Goal: Task Accomplishment & Management: Use online tool/utility

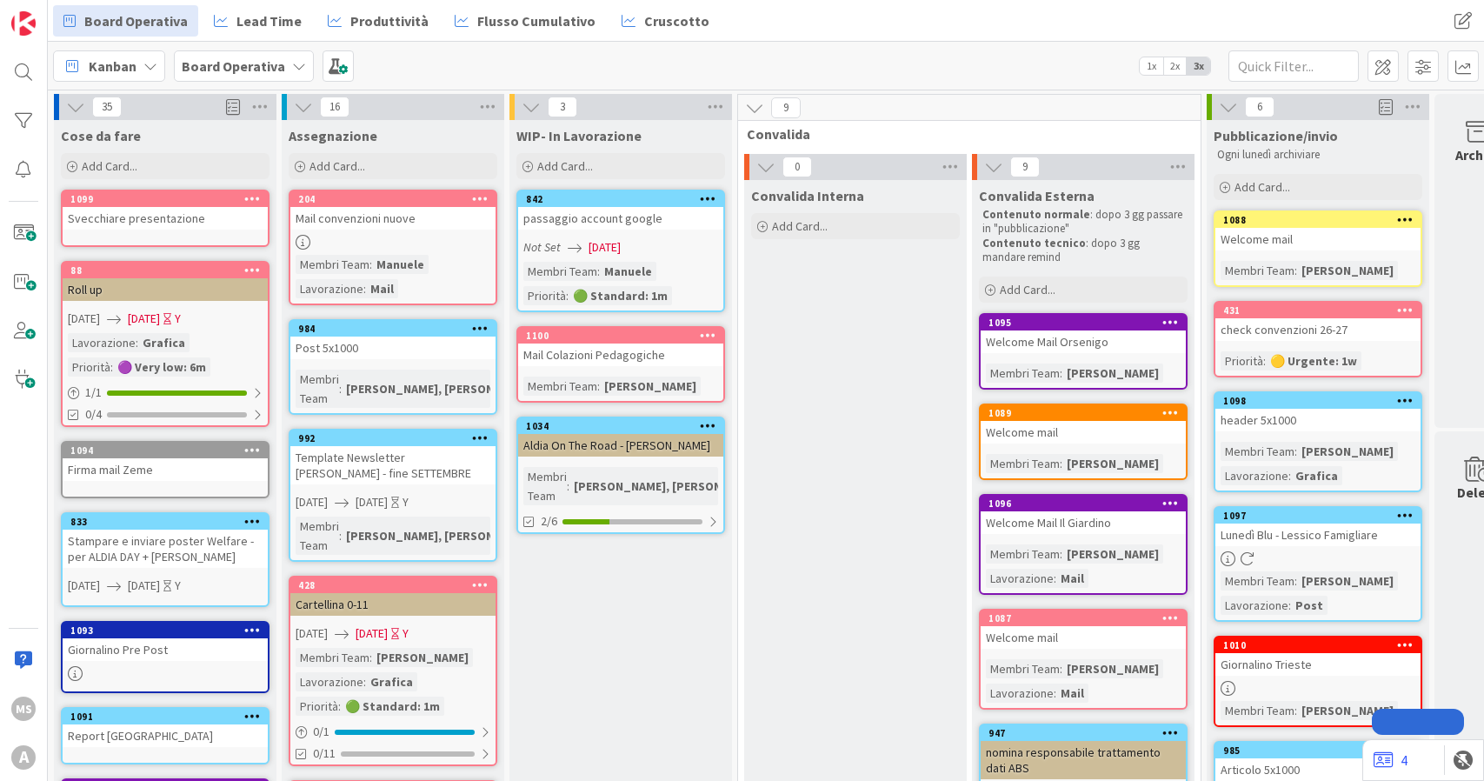
click at [100, 171] on span "Add Card..." at bounding box center [110, 166] width 56 height 16
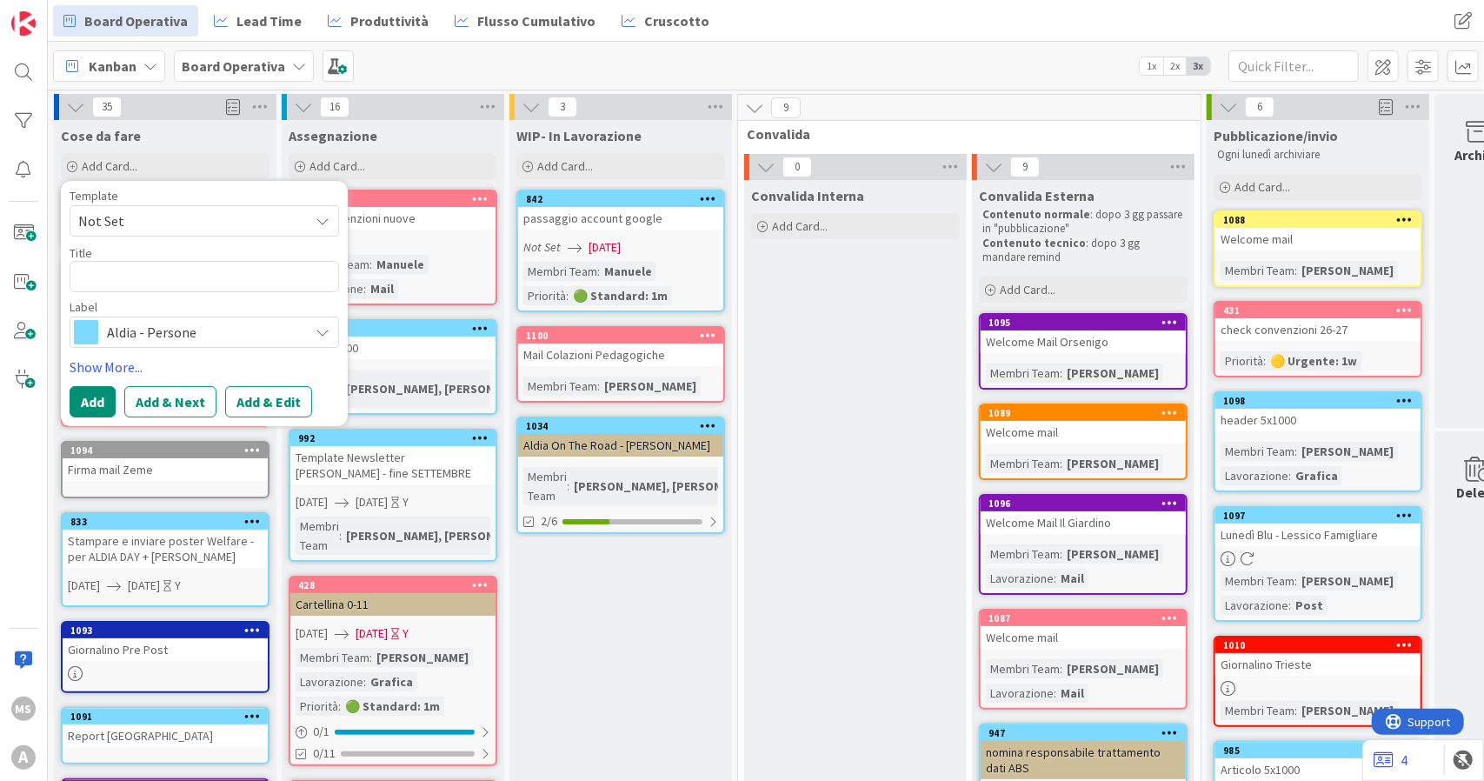
type textarea "x"
type textarea "L"
type textarea "x"
type textarea "Lo"
type textarea "x"
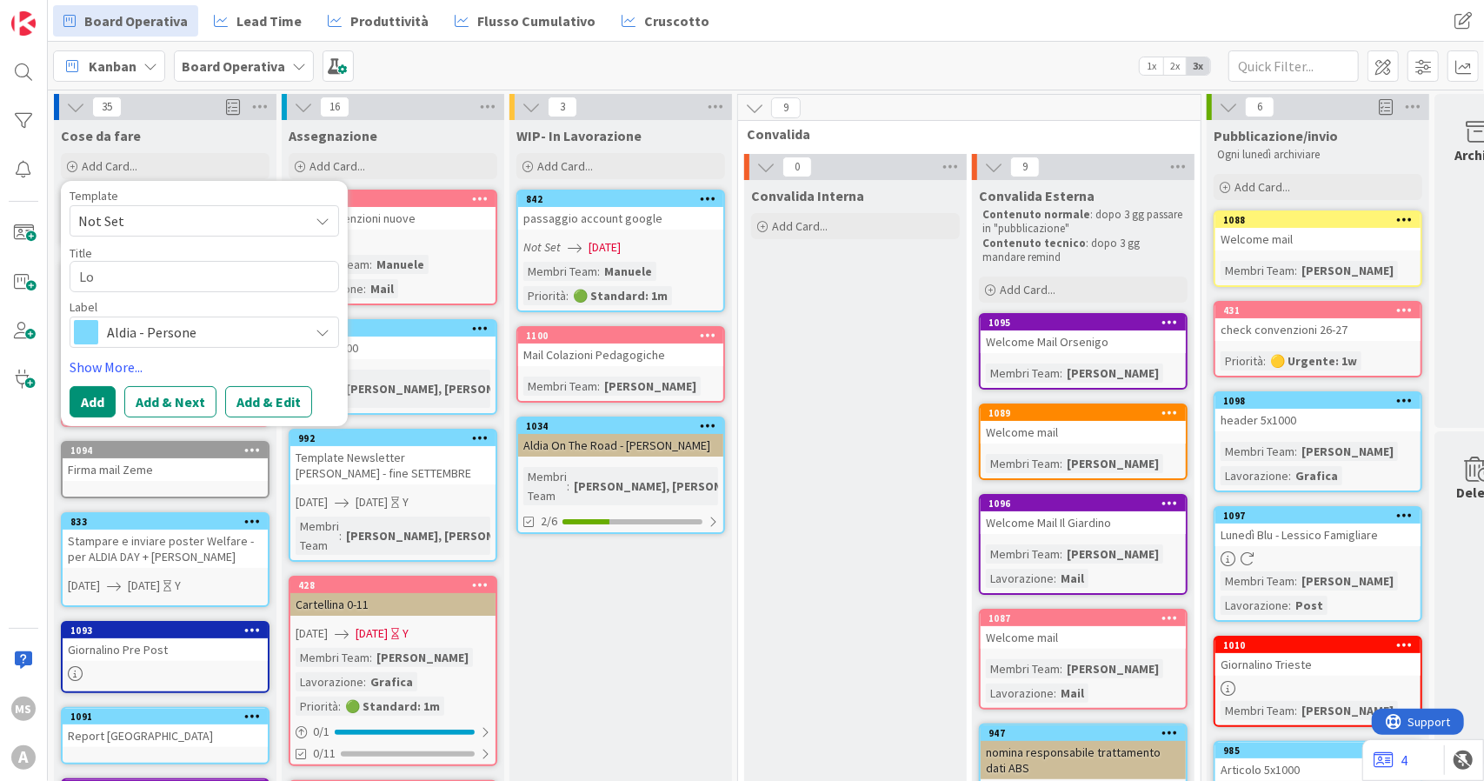
type textarea "Loc"
type textarea "x"
type textarea "Loca"
type textarea "x"
type textarea "Locan"
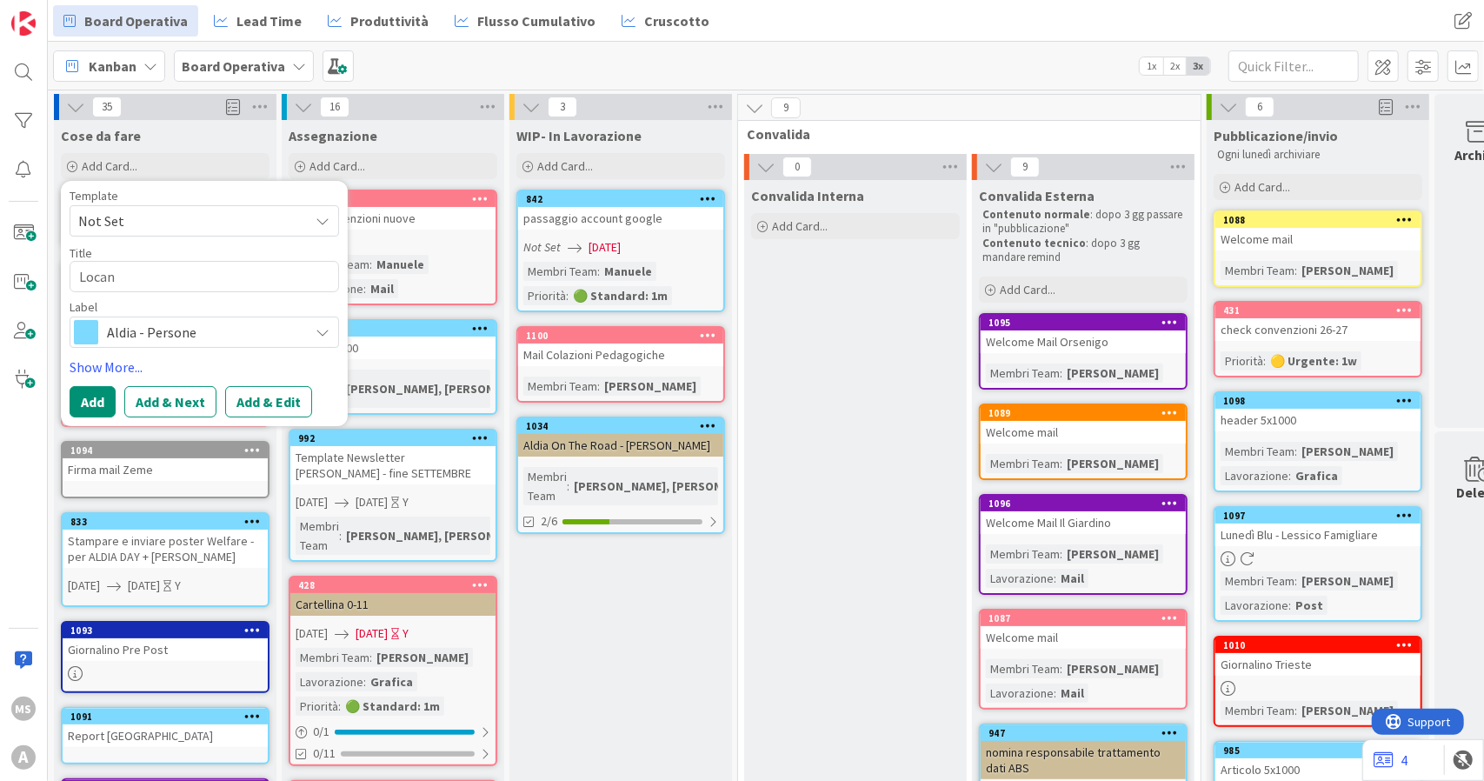
type textarea "x"
type textarea "Locand"
type textarea "x"
type textarea "Locandi"
type textarea "x"
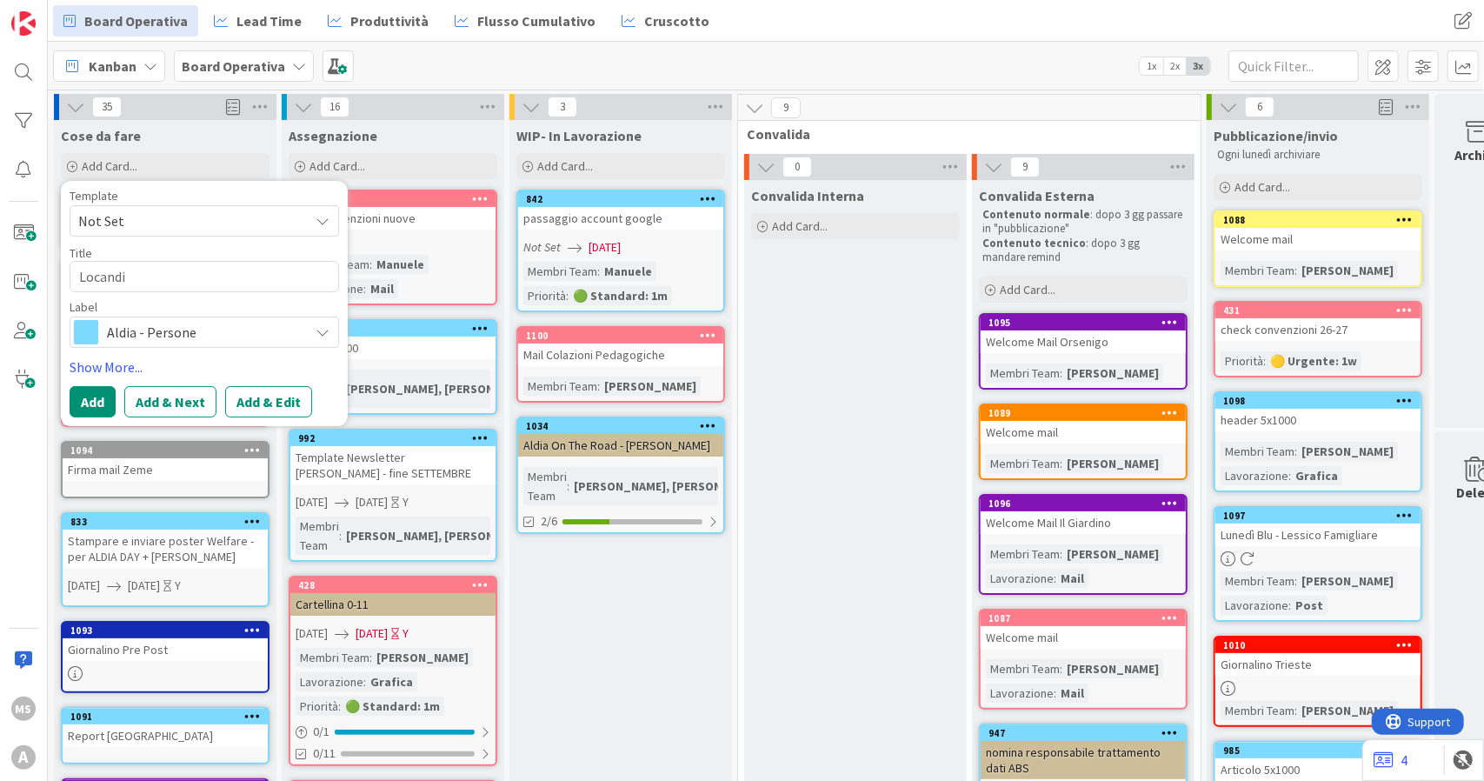
type textarea "Locandin"
type textarea "x"
type textarea "Locandina"
type textarea "x"
type textarea "Locandina"
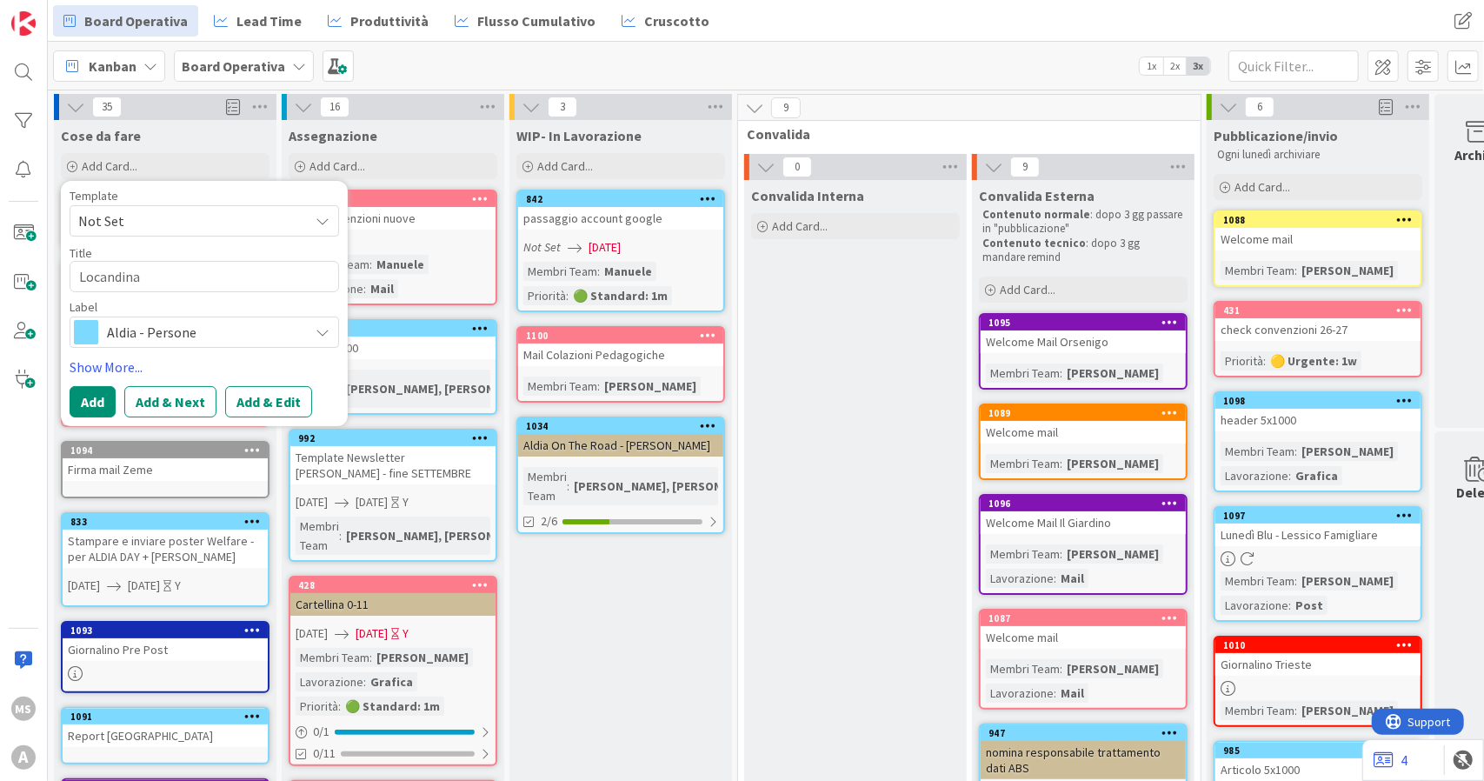
type textarea "x"
type textarea "Locandina c"
type textarea "x"
type textarea "Locandina co"
type textarea "x"
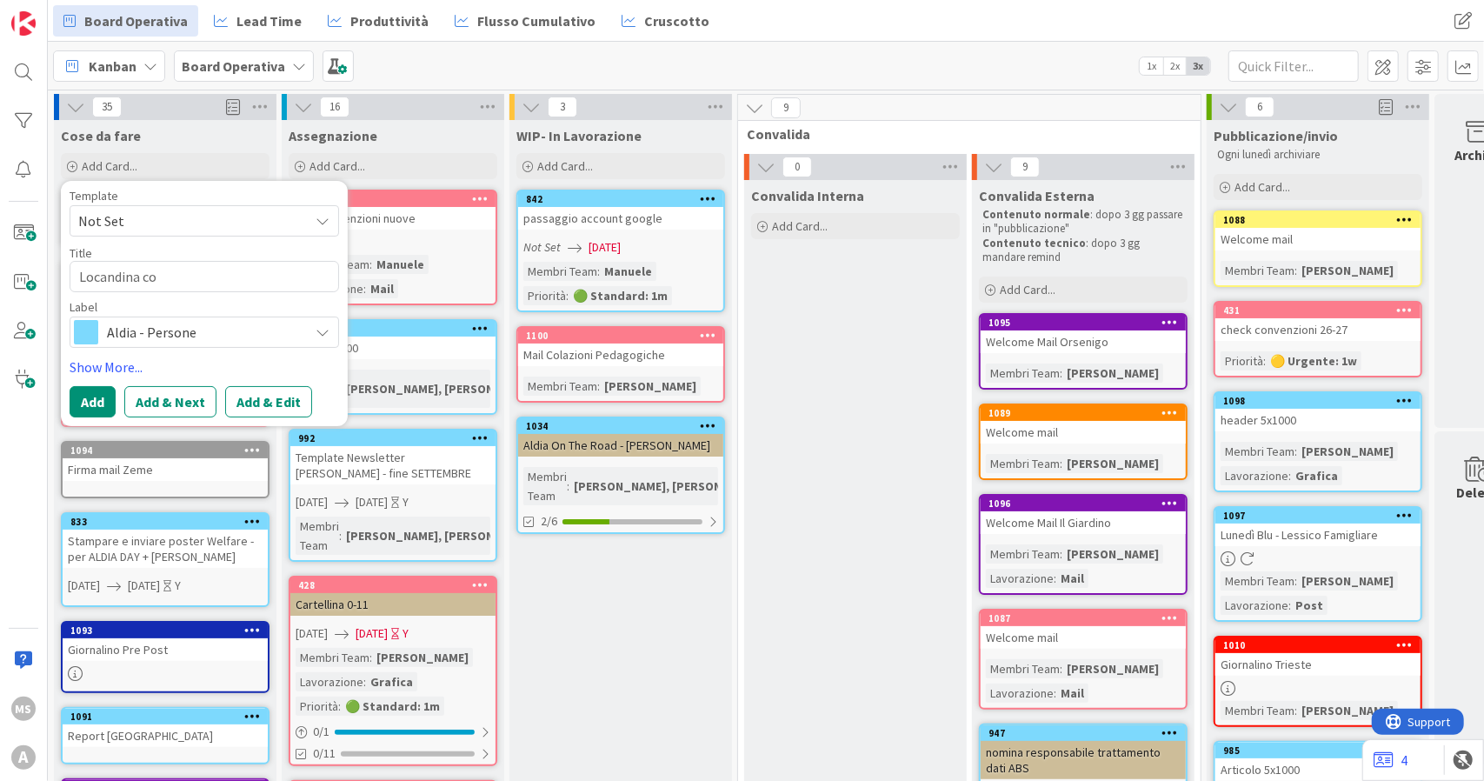
type textarea "Locandina con"
type textarea "x"
type textarea "Locandina conv"
type textarea "x"
type textarea "Locandina conve"
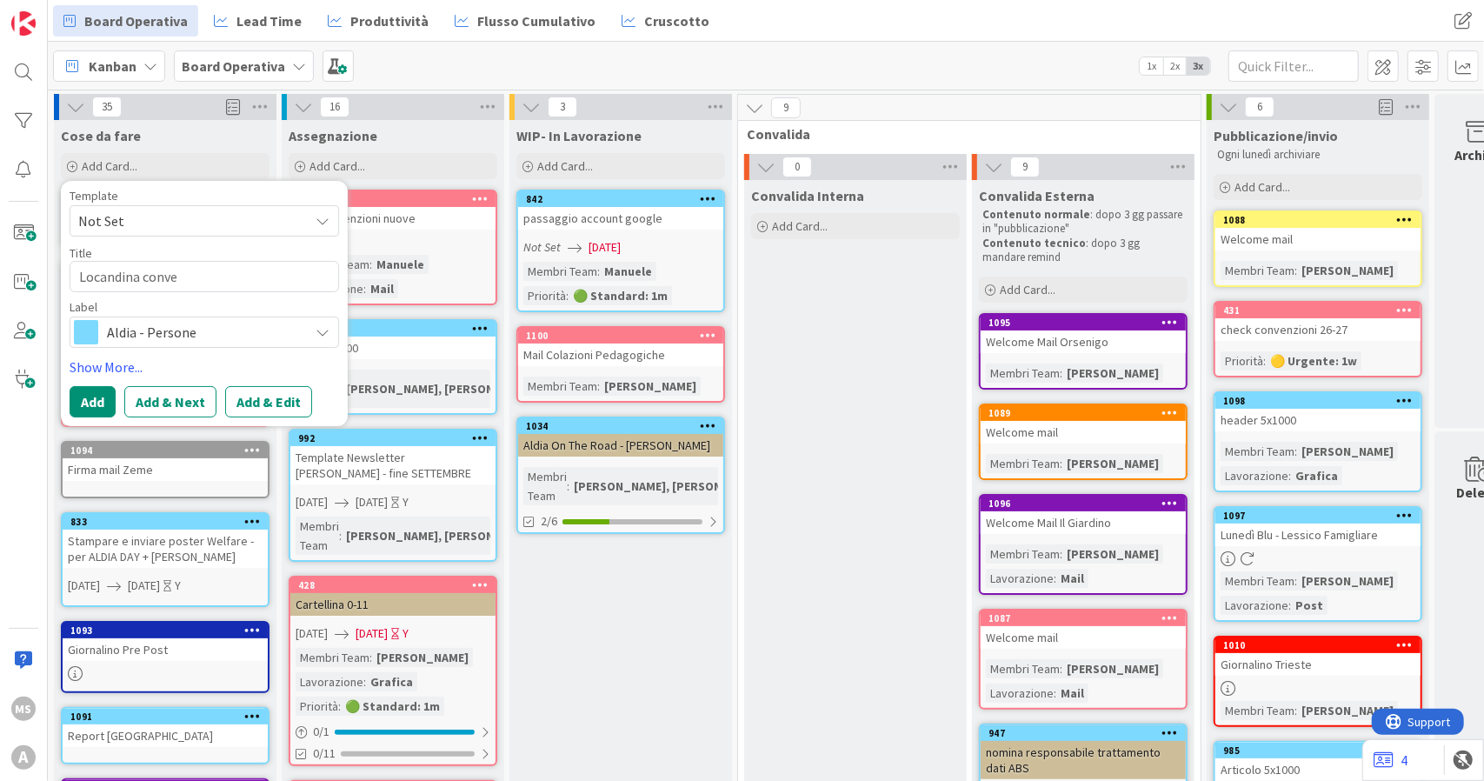
type textarea "x"
type textarea "Locandina conveg"
type textarea "x"
type textarea "Locandina convegn"
type textarea "x"
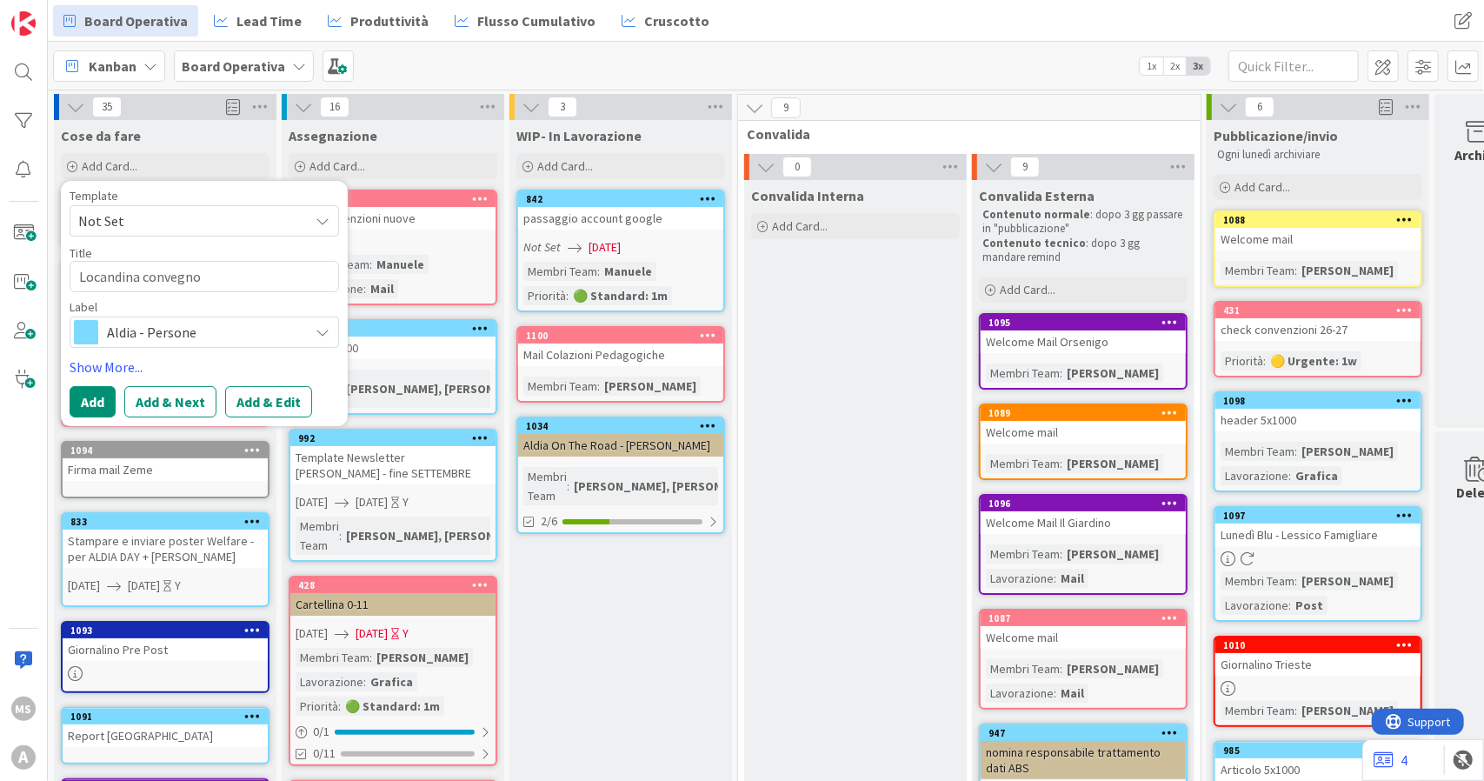
type textarea "Locandina convegno"
type textarea "x"
type textarea "Locandina convegno Ri8"
type textarea "x"
type textarea "Locandina convegno Ri8v"
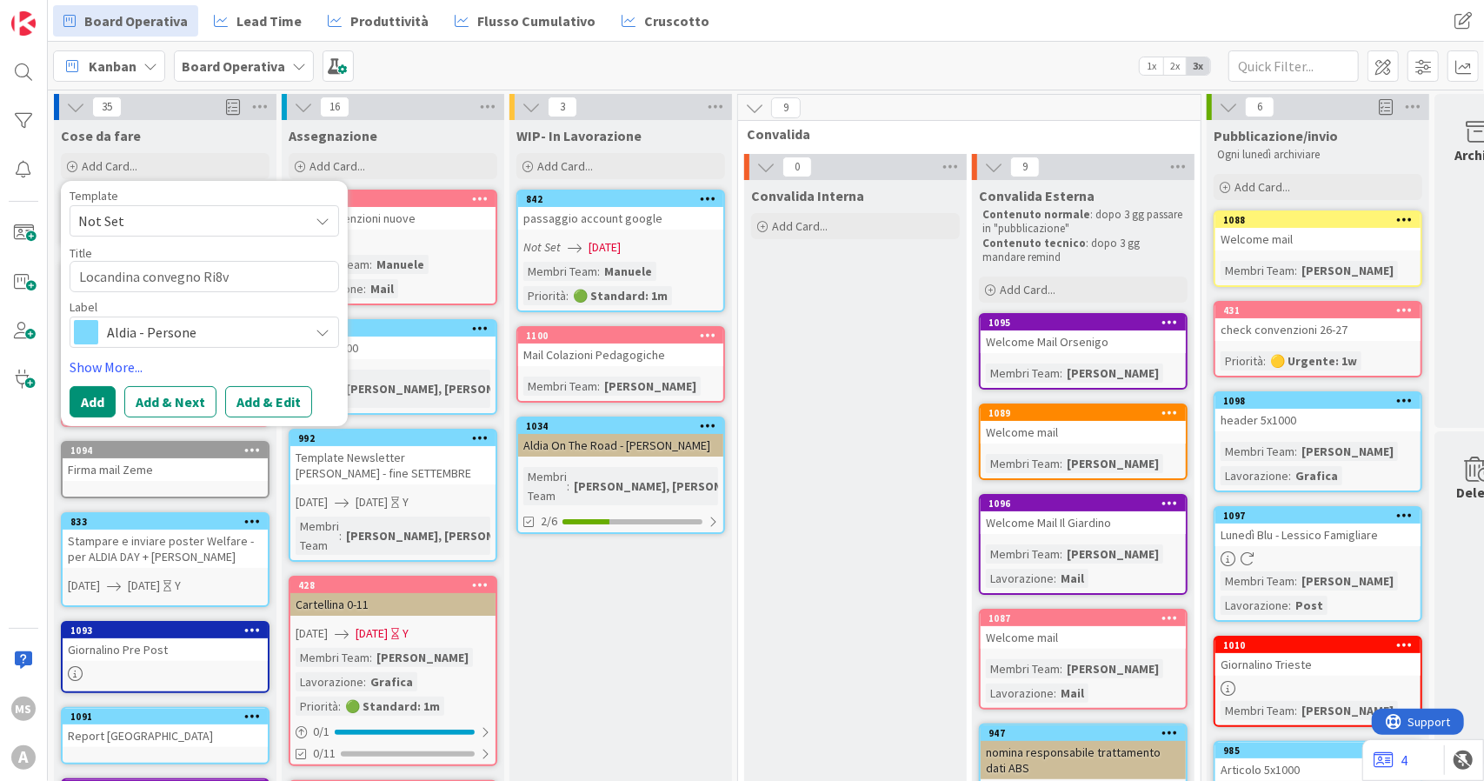
type textarea "x"
type textarea "Locandina convegno Ri8"
type textarea "x"
type textarea "Locandina convegno Ri"
type textarea "x"
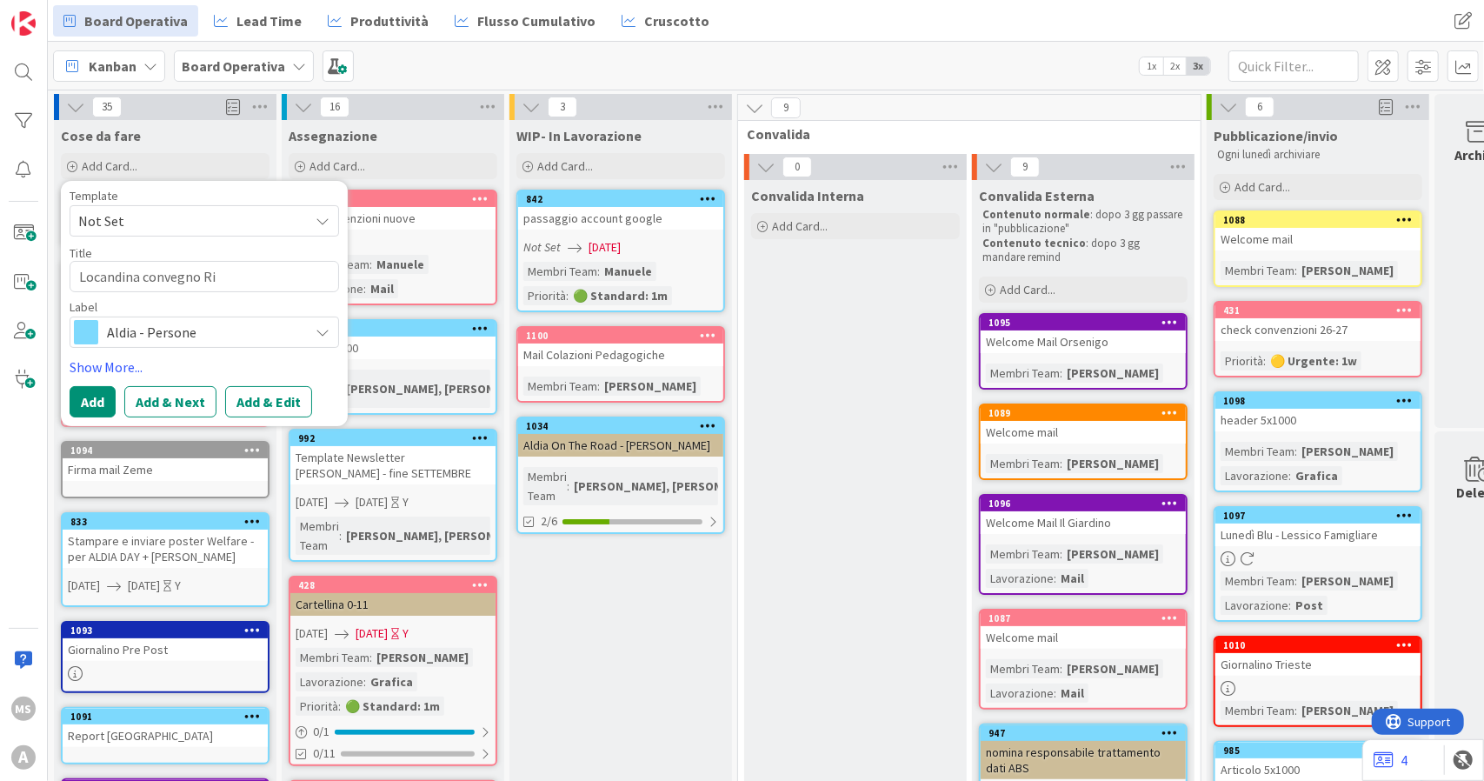
type textarea "Locandina convegno Riv"
type textarea "x"
type textarea "Locandina convegno Rivi"
type textarea "x"
type textarea "Locandina convegno Rivio"
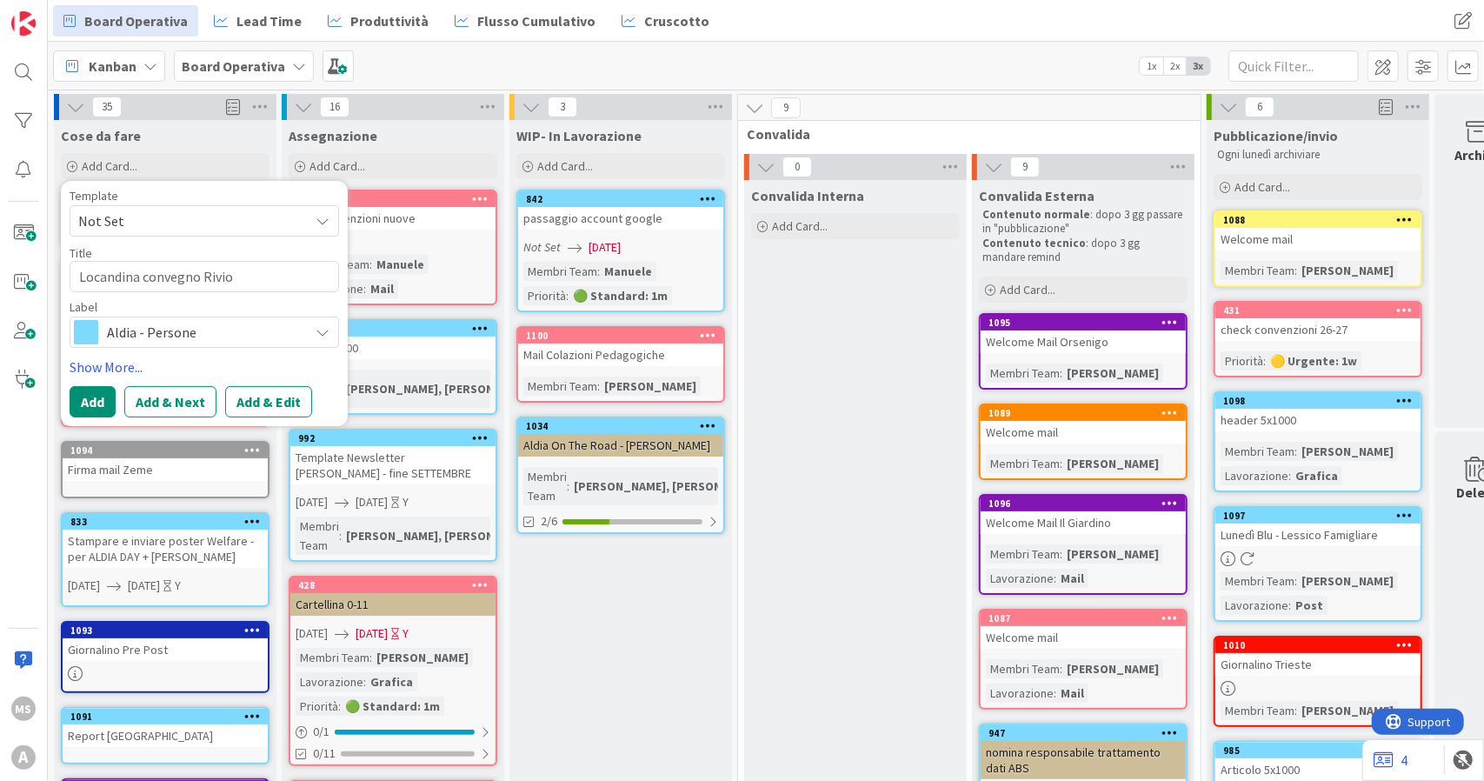
type textarea "x"
type textarea "Locandina convegno Rivi"
type textarea "x"
type textarea "Locandina convegno Rivio"
type textarea "x"
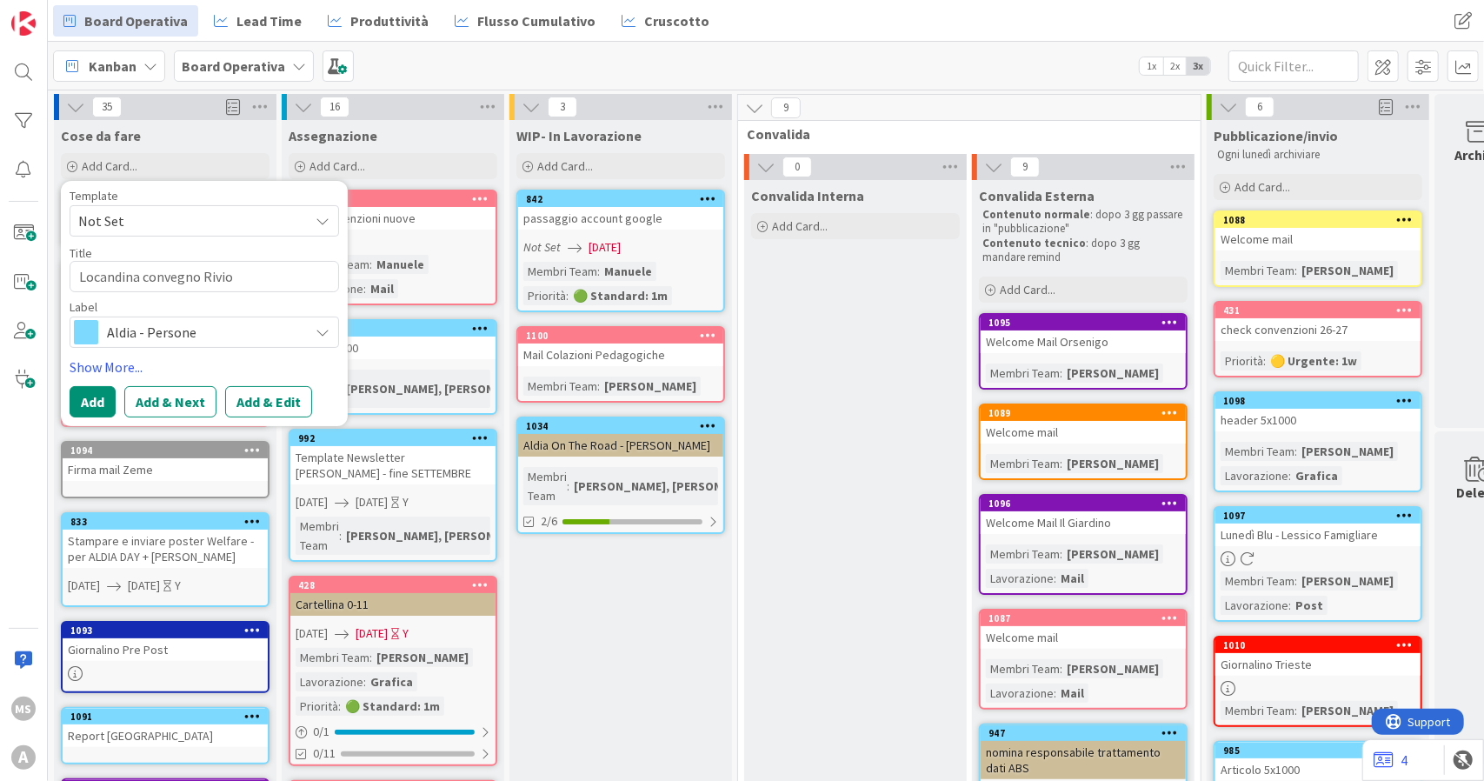
type textarea "Locandina convegno Rivi"
type textarea "x"
type textarea "Locandina convegno Riv"
type textarea "x"
type textarea "Locandina convegno Rivo"
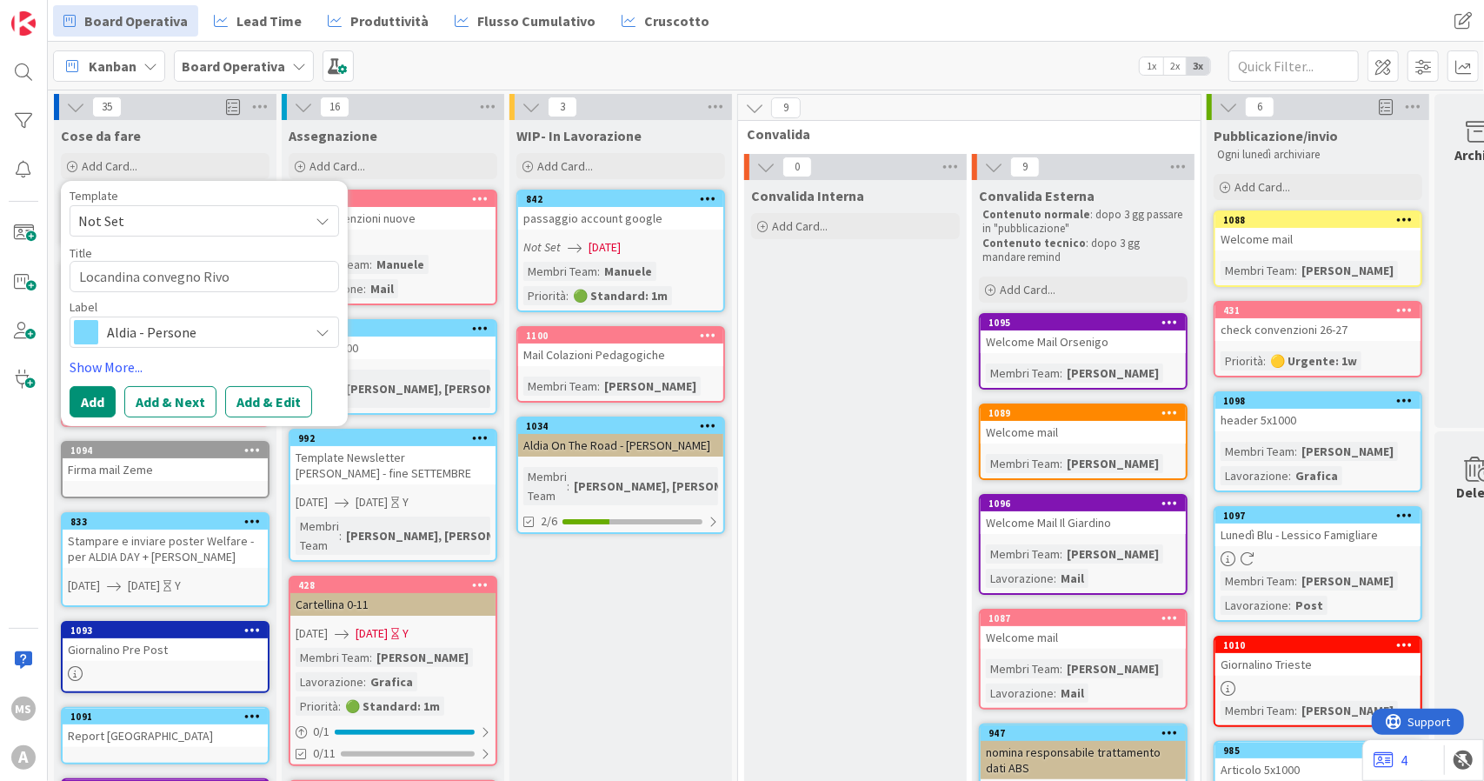
type textarea "x"
type textarea "Locandina convegno [PERSON_NAME]"
type textarea "x"
type textarea "Locandina convegno Rivoli"
click at [119, 319] on div "Aldia - Persone" at bounding box center [204, 331] width 269 height 31
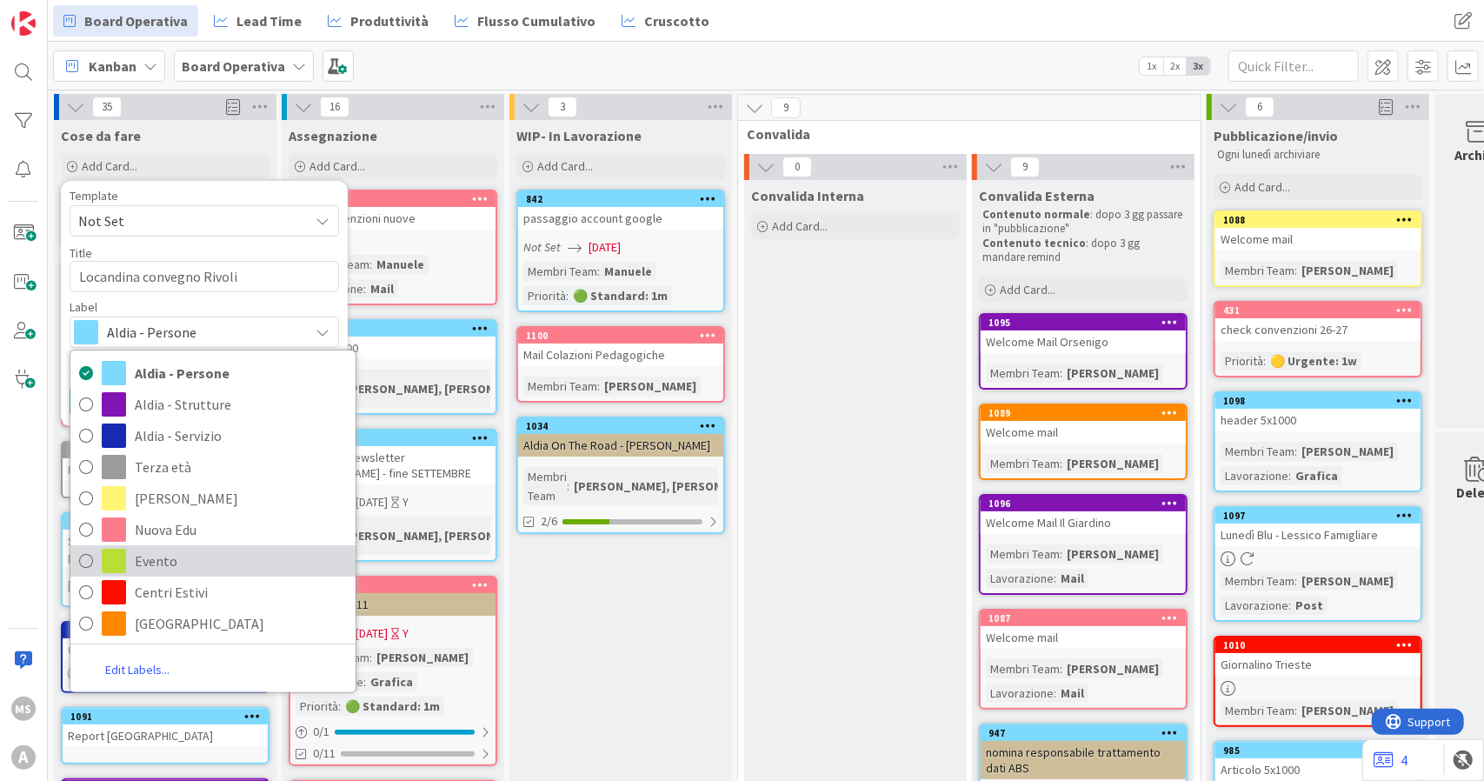
click at [198, 548] on span "Evento" at bounding box center [241, 561] width 212 height 26
type textarea "x"
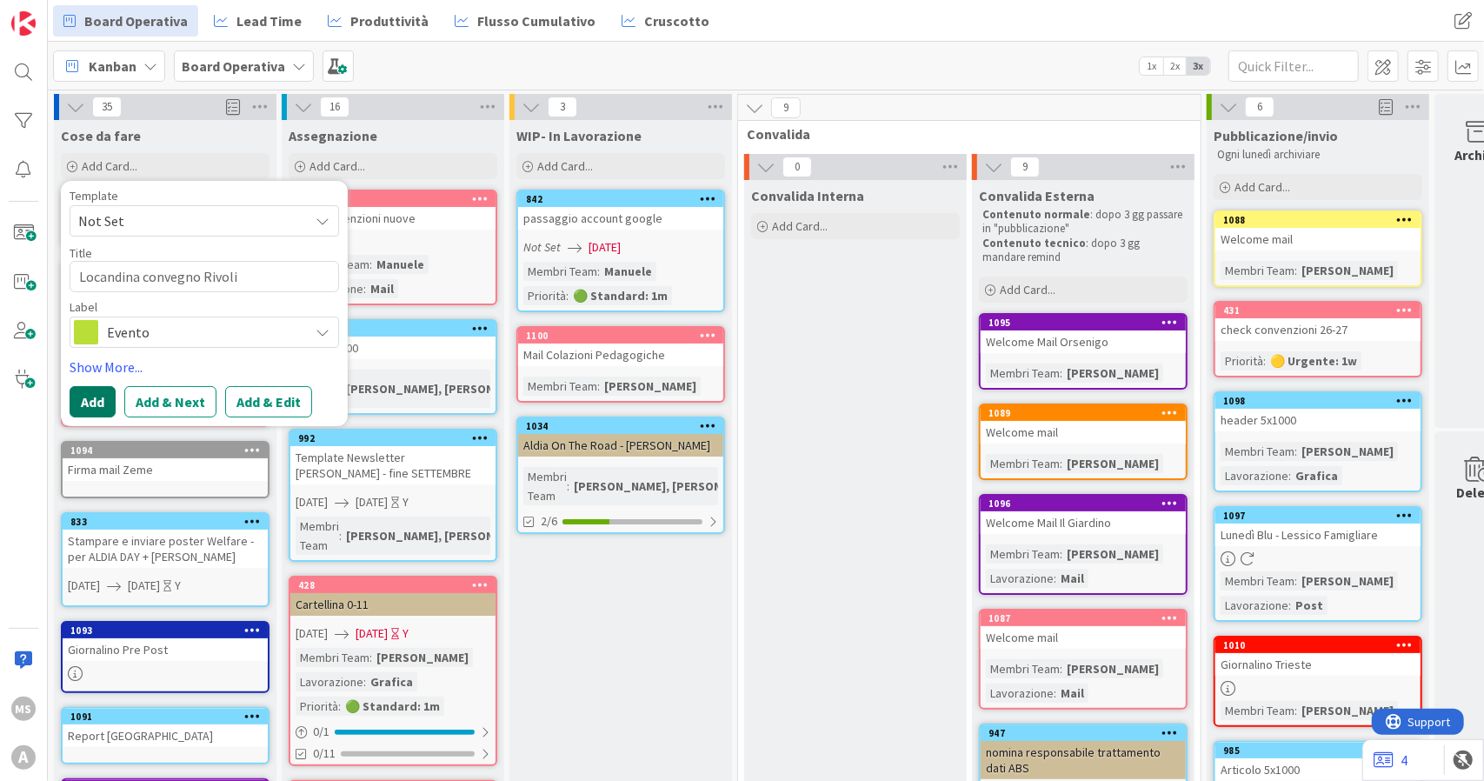
click at [107, 396] on button "Add" at bounding box center [93, 401] width 46 height 31
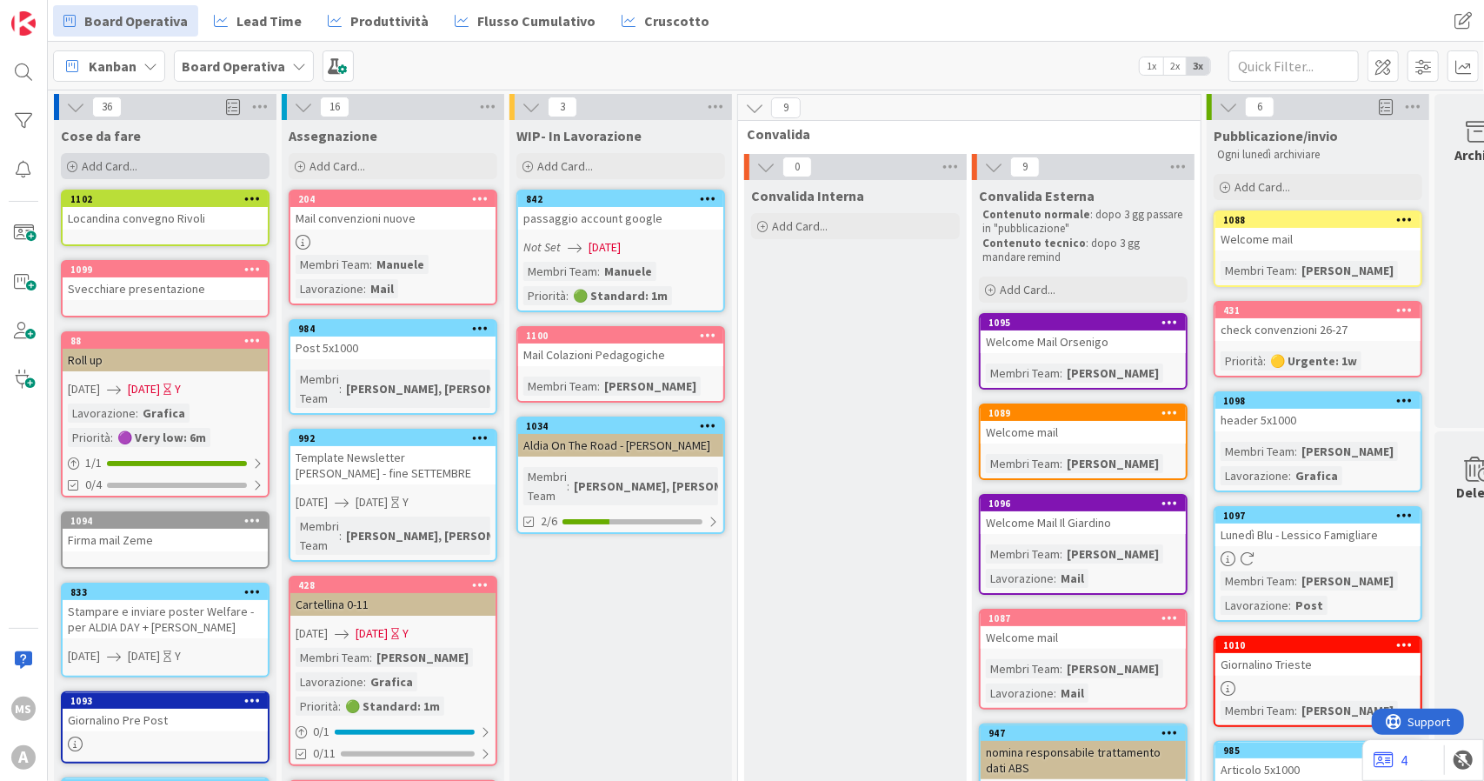
click at [123, 167] on span "Add Card..." at bounding box center [110, 166] width 56 height 16
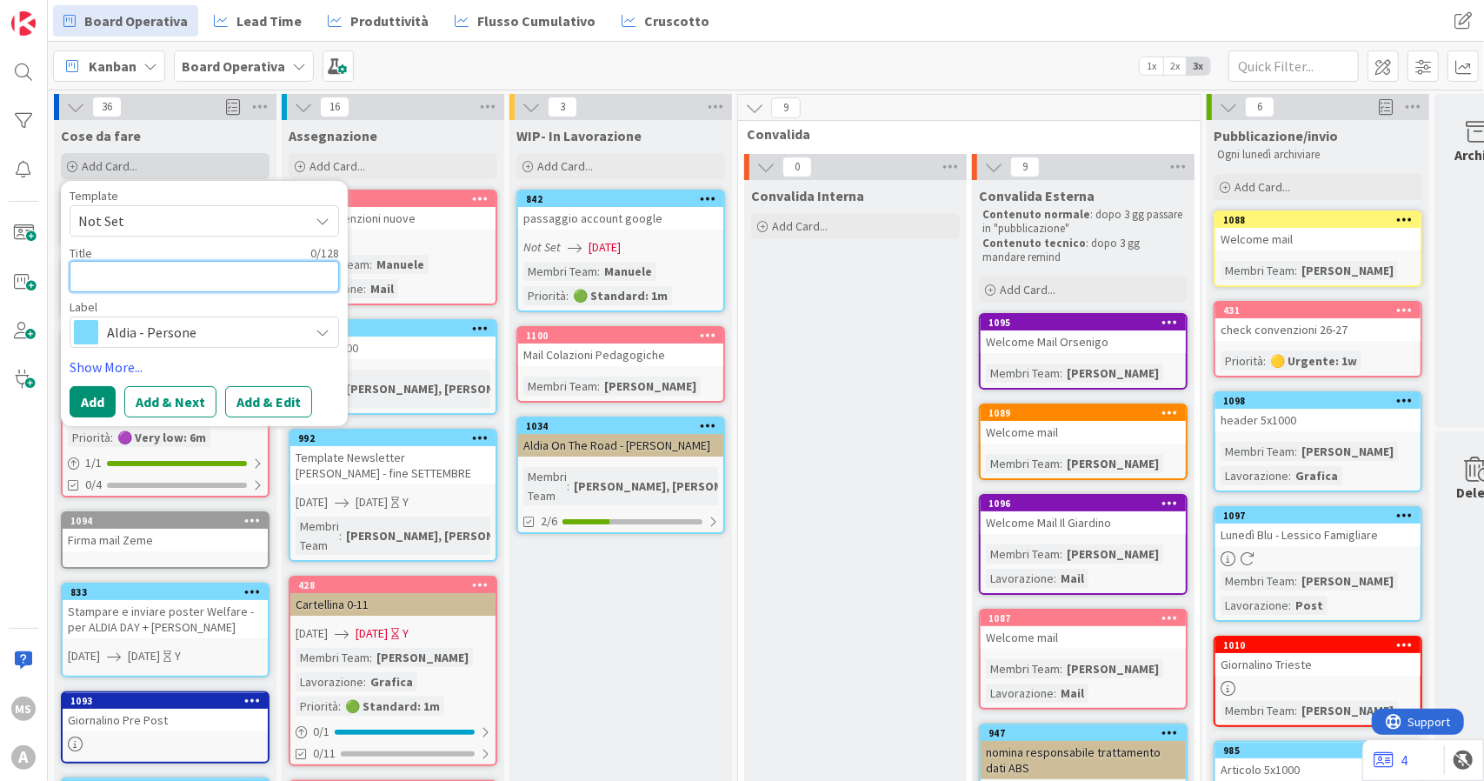
type textarea "P"
type textarea "x"
type textarea "Pr"
type textarea "x"
type textarea "Pro"
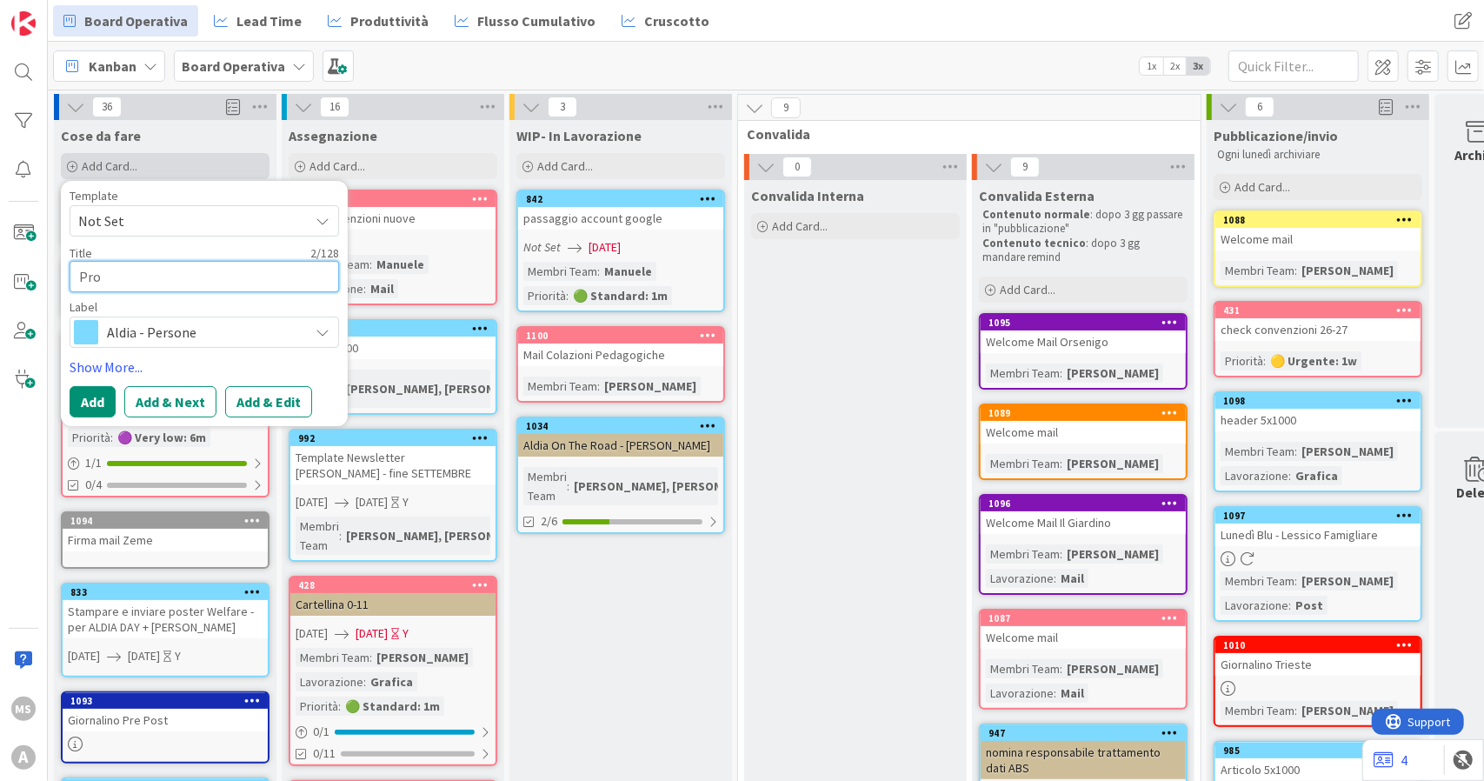
type textarea "x"
type textarea "Prog"
type textarea "x"
type textarea "Progr"
type textarea "x"
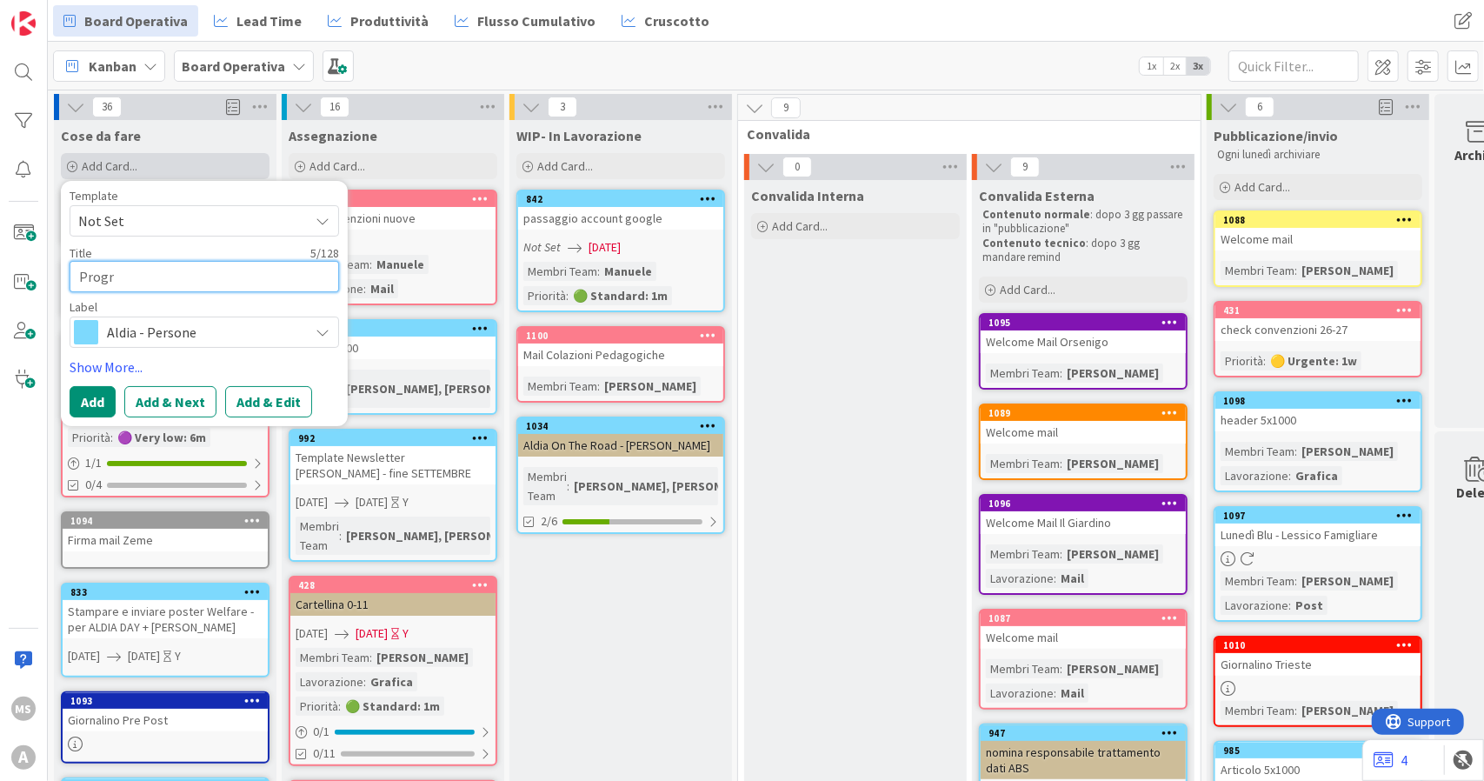
type textarea "Progra"
type textarea "x"
type textarea "Program"
type textarea "x"
type textarea "Programm"
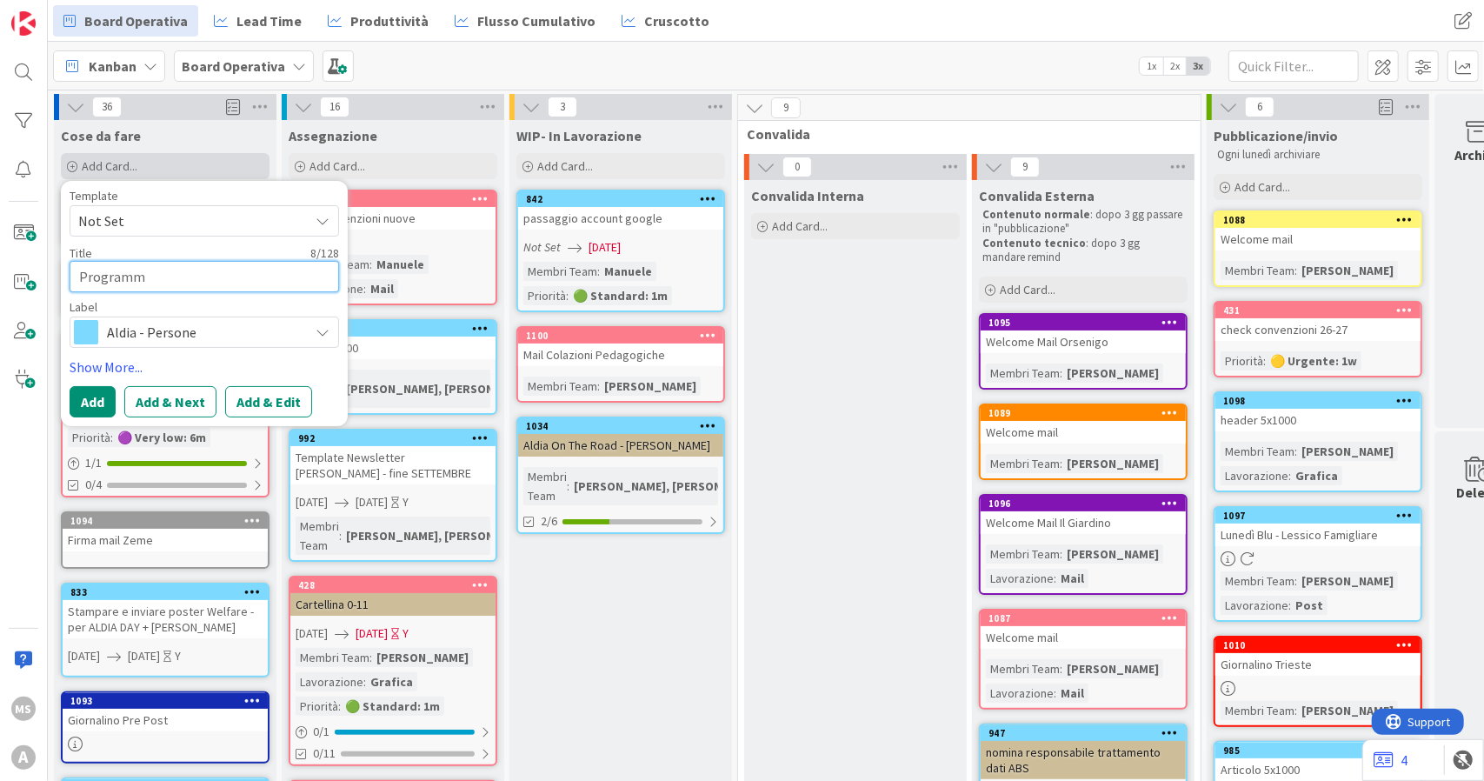
type textarea "x"
type textarea "Programma"
type textarea "x"
type textarea "Programma"
type textarea "x"
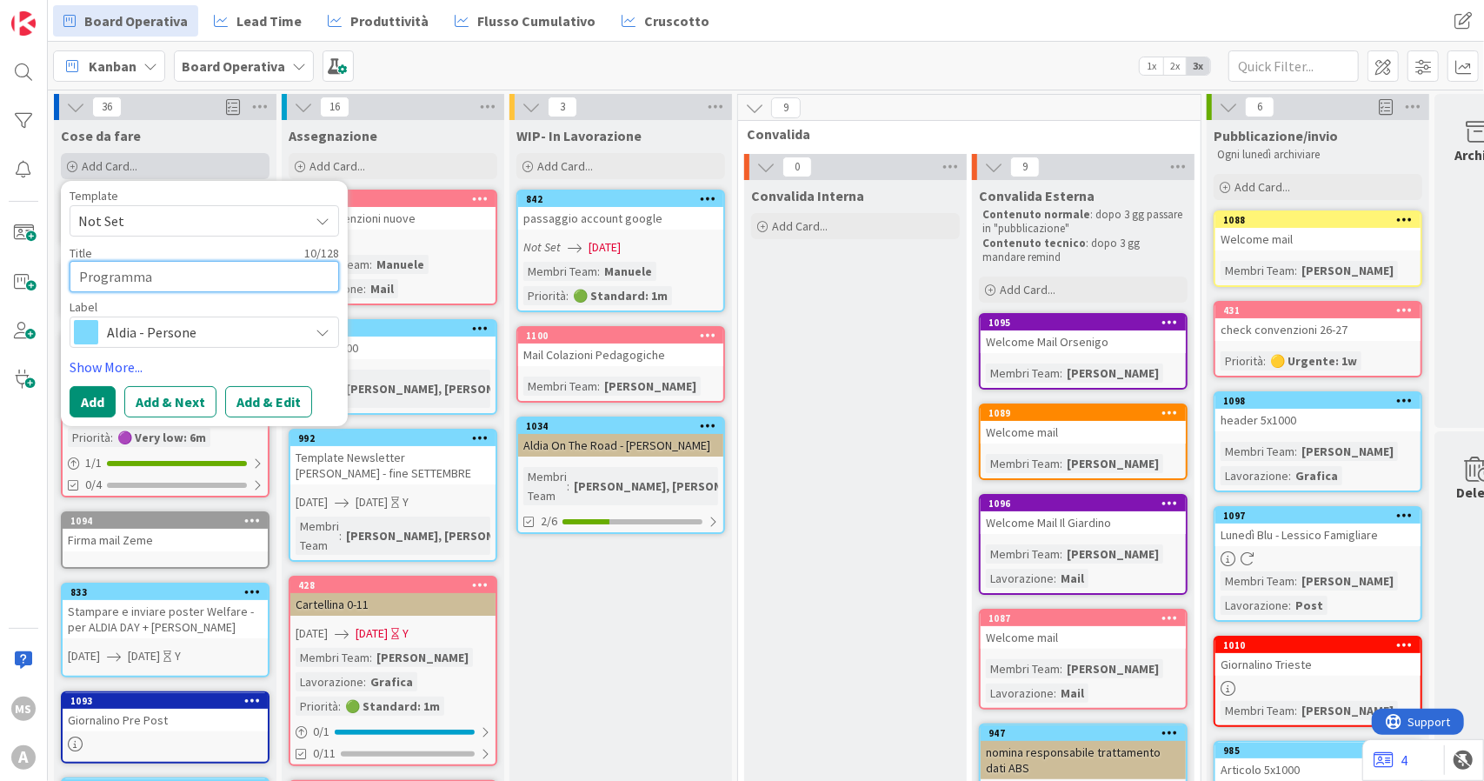
type textarea "Programma o"
type textarea "x"
type textarea "Programma"
type textarea "x"
type textarea "Programma c"
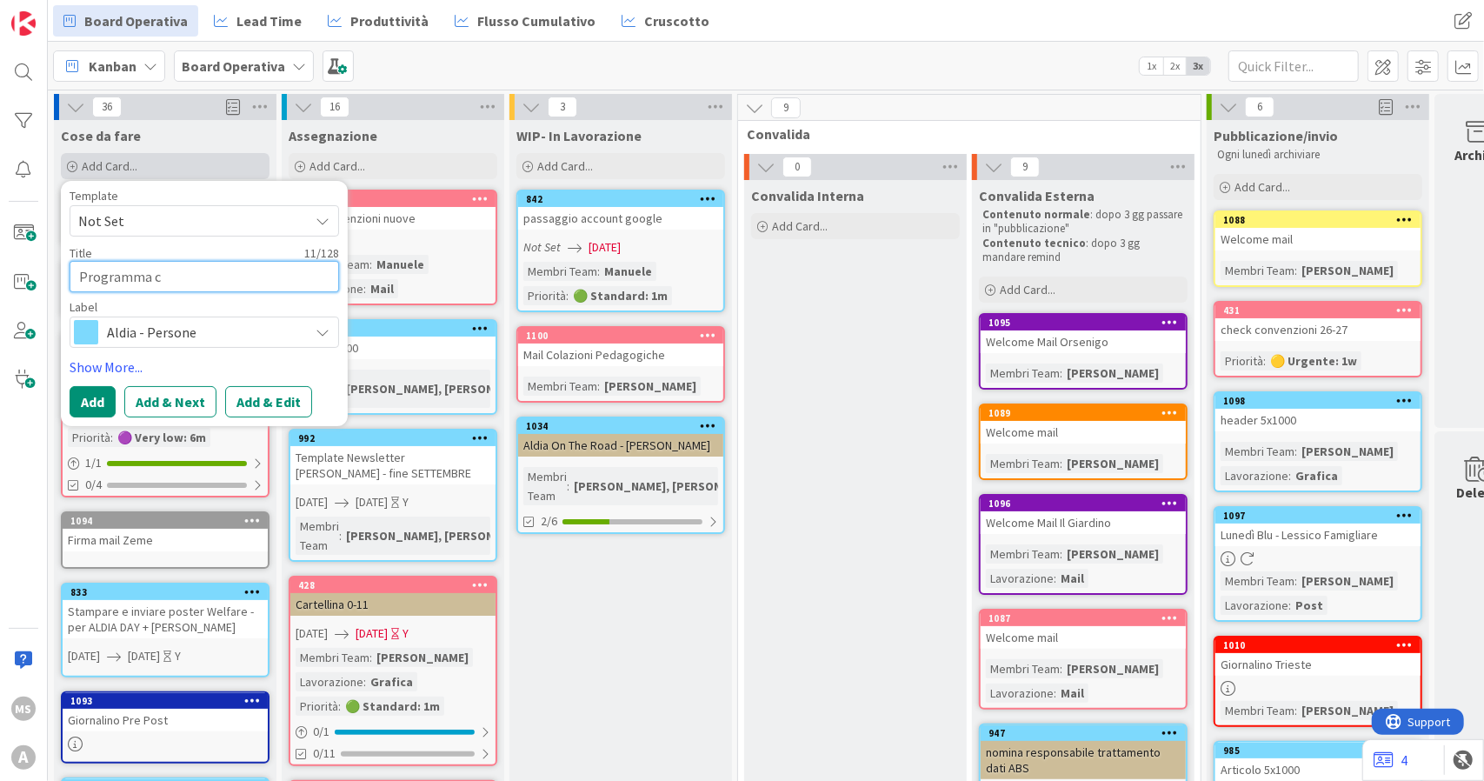
type textarea "x"
type textarea "Programma co"
type textarea "x"
type textarea "Programma con"
type textarea "x"
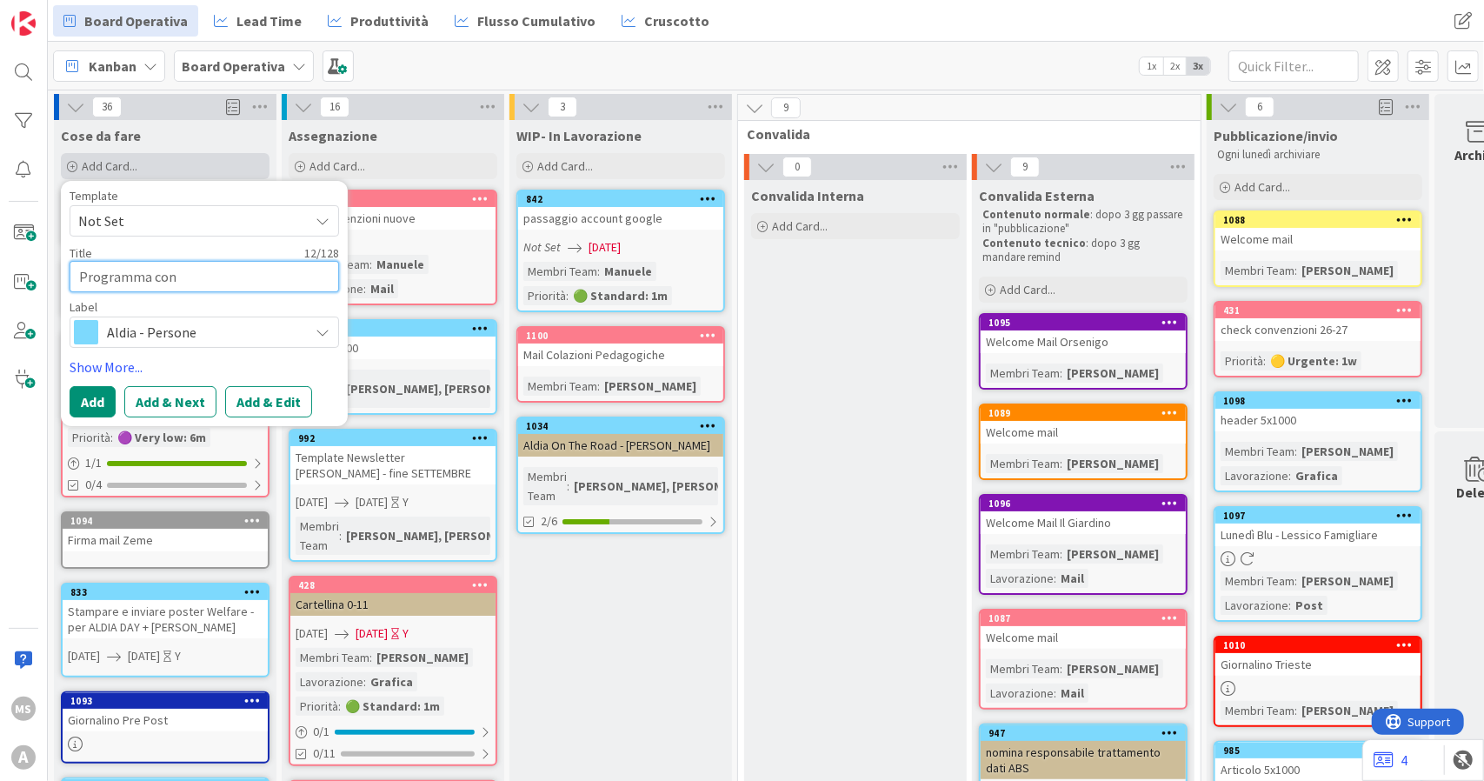
type textarea "Programma conv"
type textarea "x"
type textarea "Programma conve"
type textarea "x"
type textarea "Programma conveg"
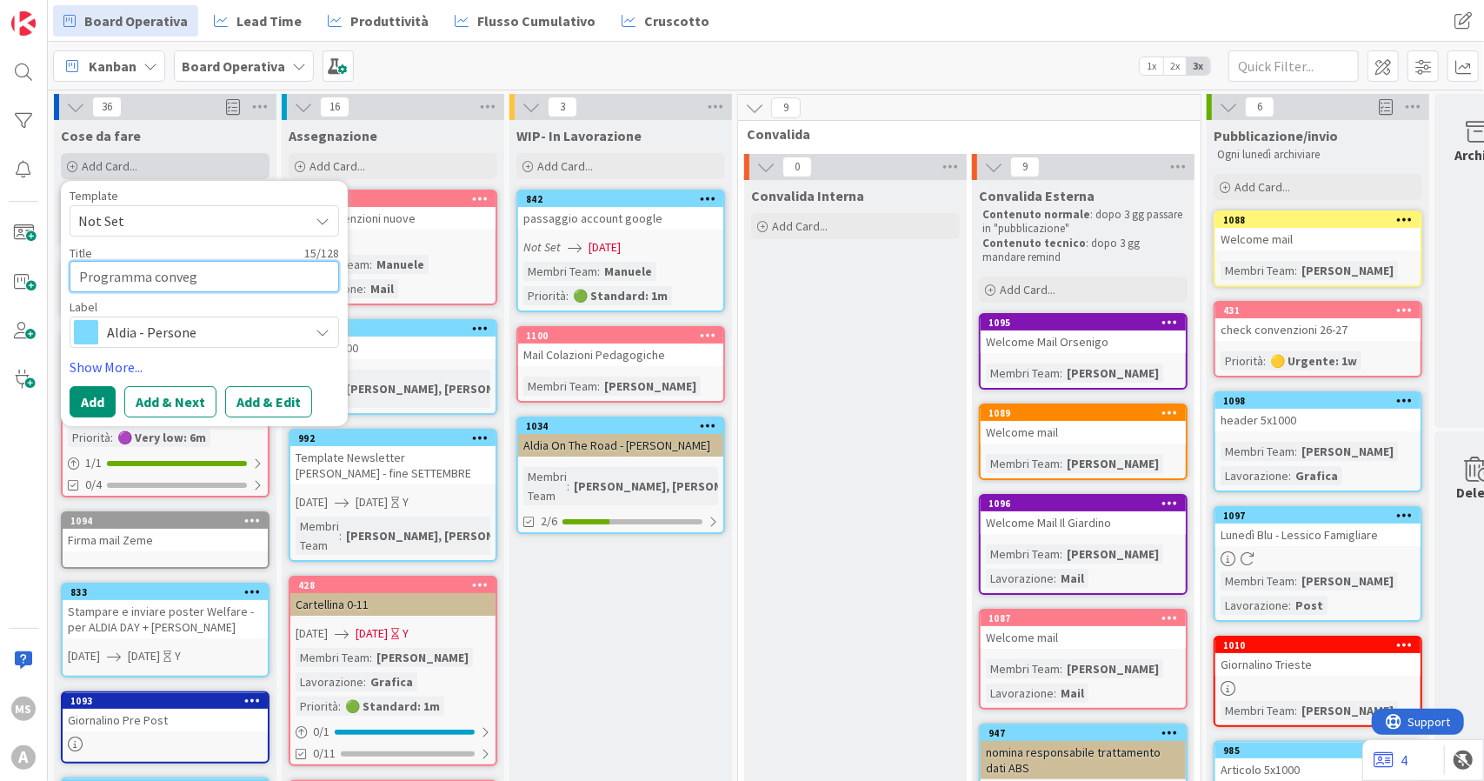
type textarea "x"
type textarea "Programma convegn"
type textarea "x"
type textarea "Programma convegno"
type textarea "x"
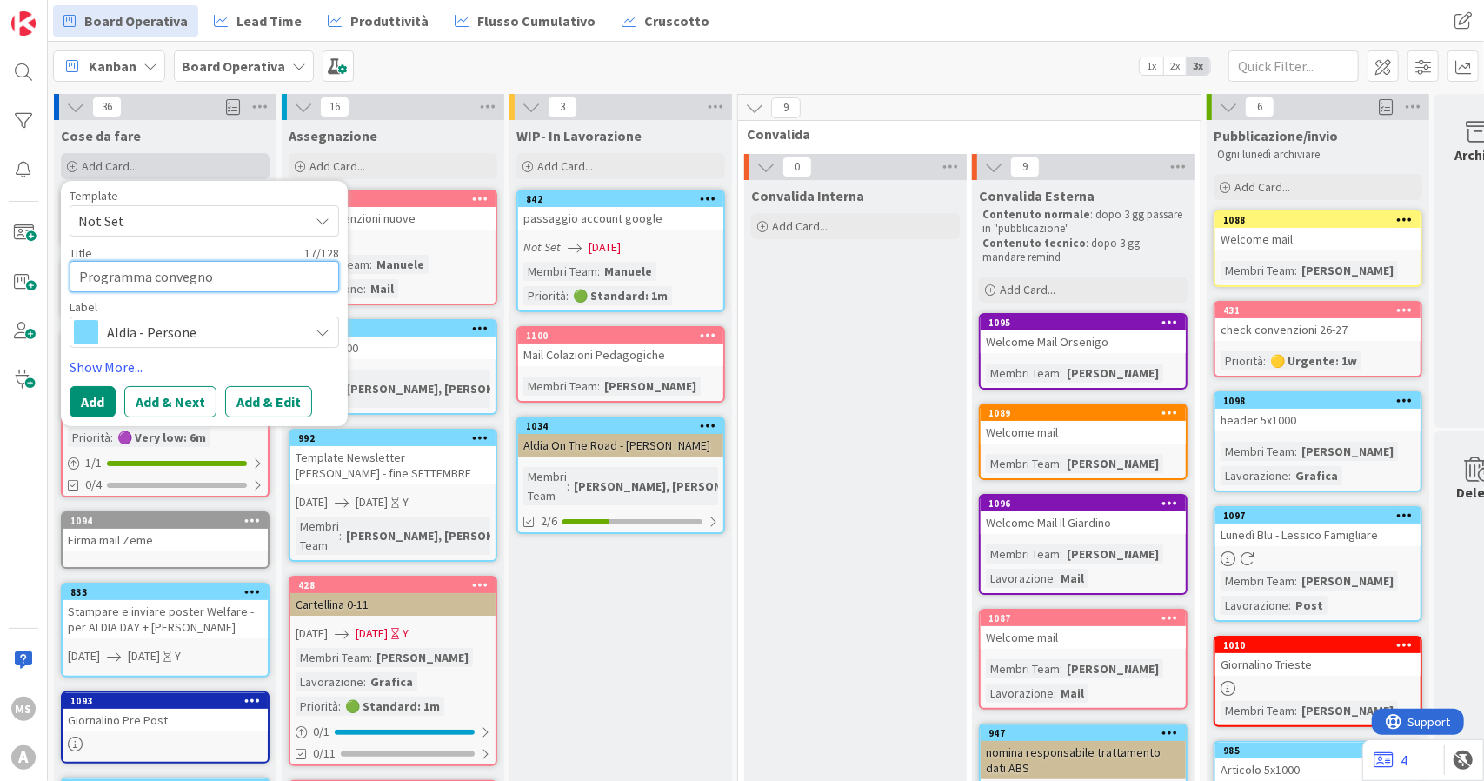
type textarea "Programma convegno"
type textarea "x"
type textarea "Programma convegno R"
type textarea "x"
type textarea "Programma convegno Ri"
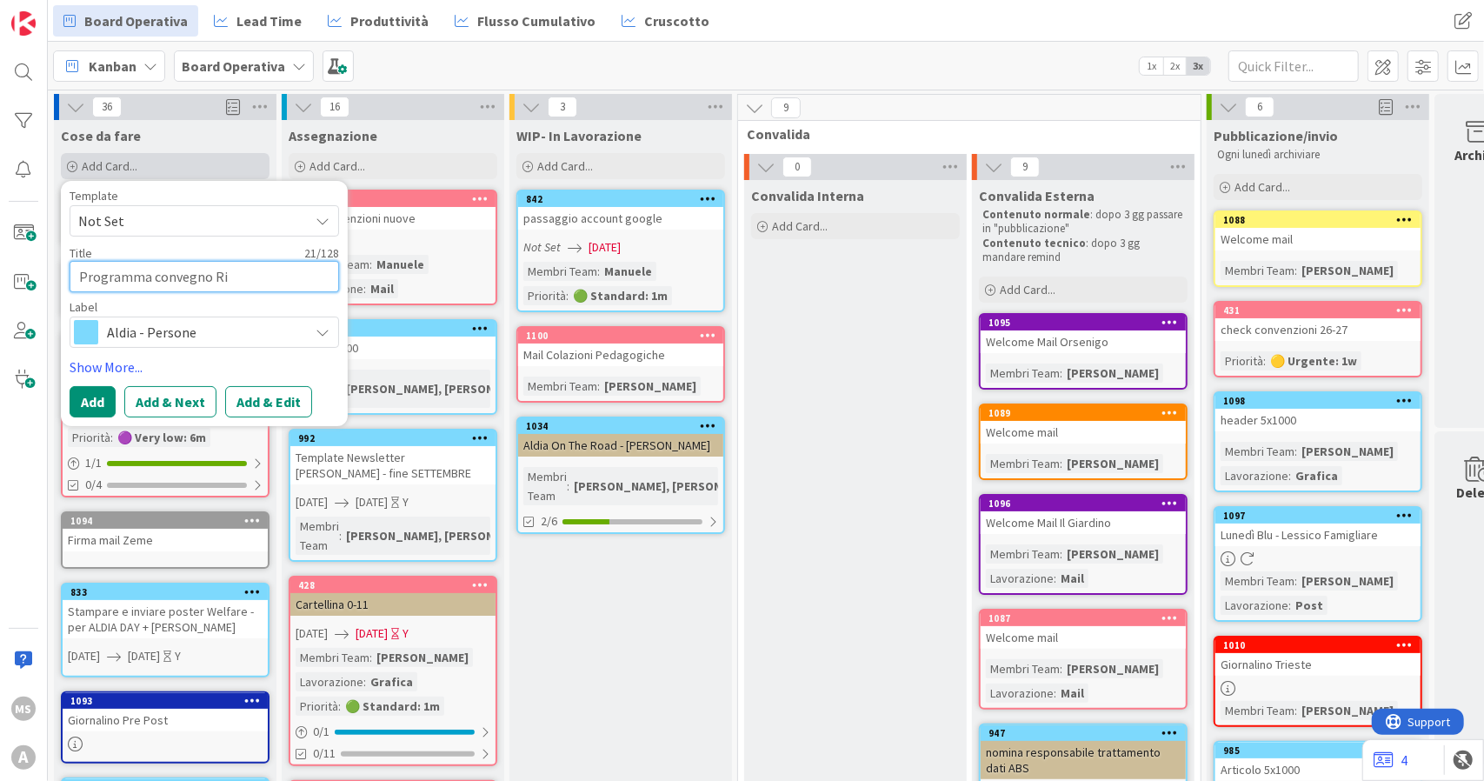
type textarea "x"
type textarea "Programma convegno Riv"
type textarea "x"
type textarea "Programma convegno Rivo"
type textarea "x"
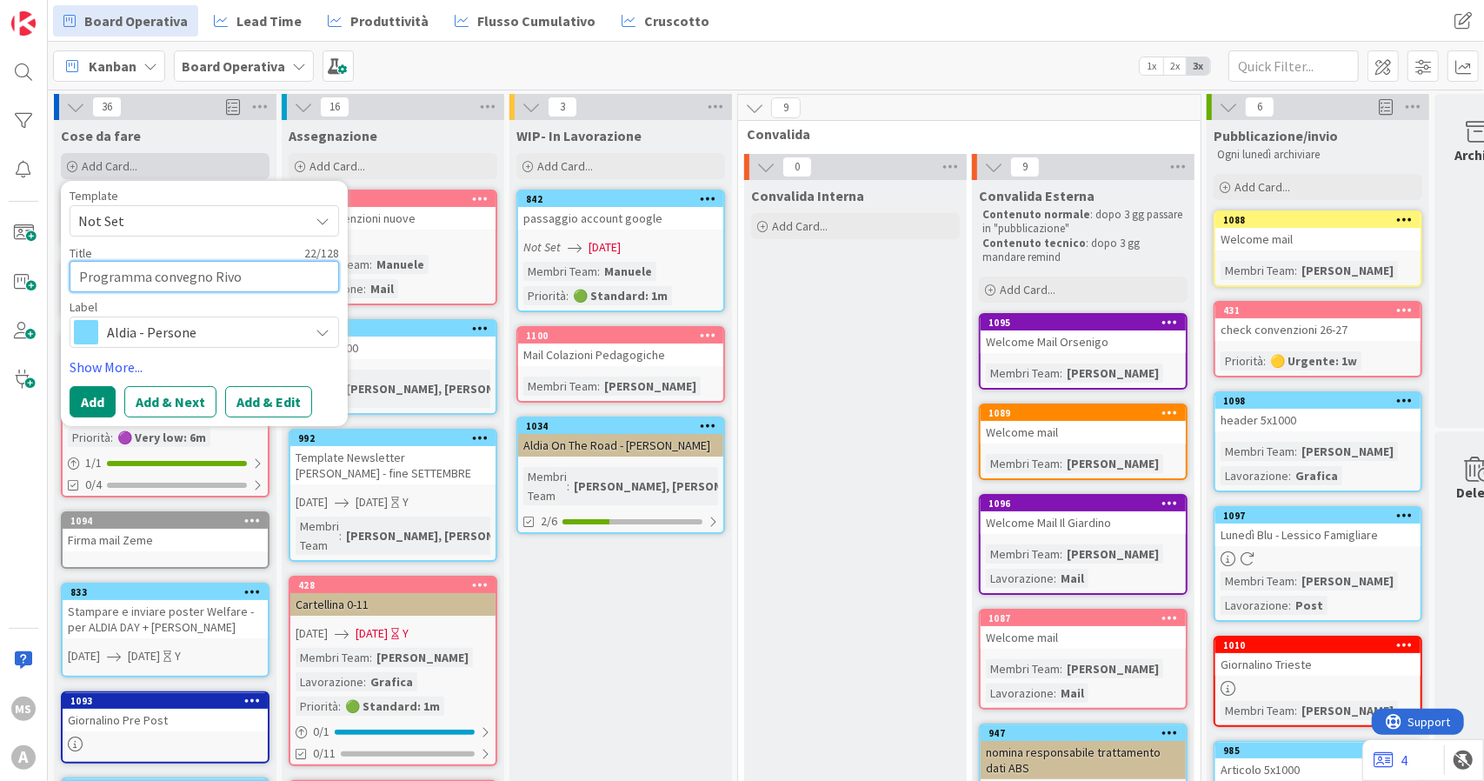
type textarea "Programma convegno Rivol"
type textarea "x"
type textarea "Programma convegno Rivoli"
click at [141, 342] on span "Aldia - Persone" at bounding box center [203, 332] width 193 height 24
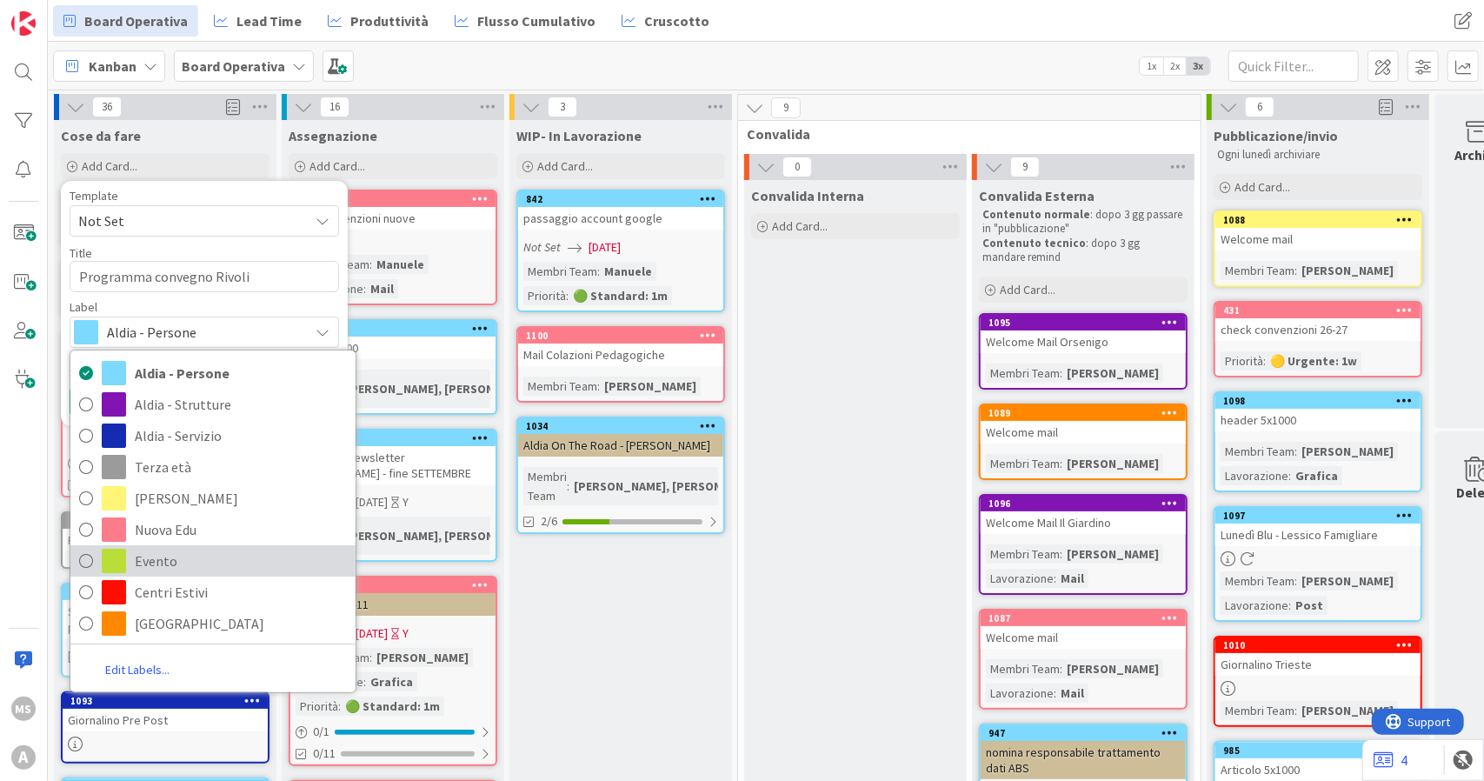
click at [185, 554] on span "Evento" at bounding box center [241, 561] width 212 height 26
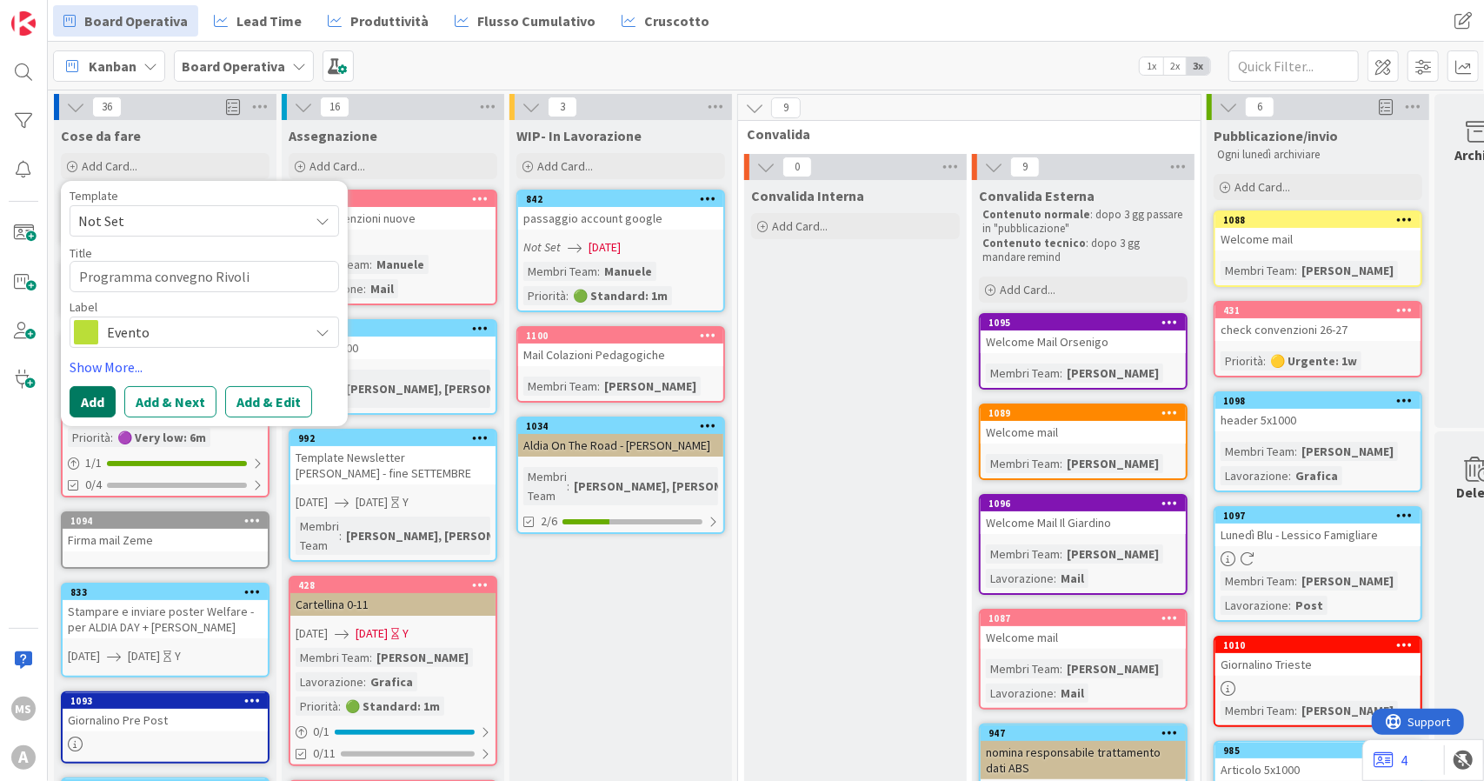
click at [74, 408] on button "Add" at bounding box center [93, 401] width 46 height 31
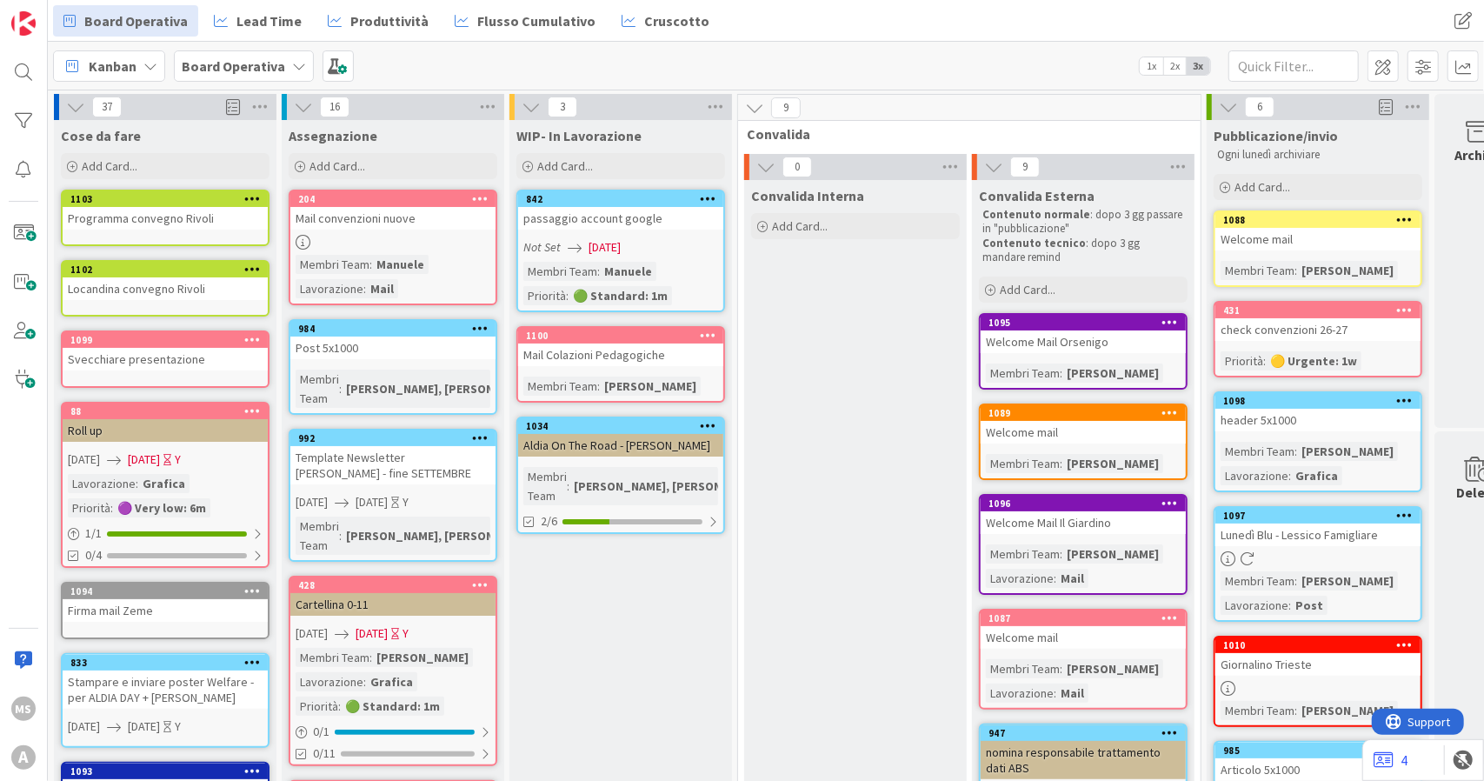
click at [153, 150] on div "Cose da fare Add Card... Template Not Set Title 0 / 128 Label Aldia - Persone A…" at bounding box center [165, 151] width 223 height 63
click at [155, 155] on div "Add Card..." at bounding box center [165, 166] width 209 height 26
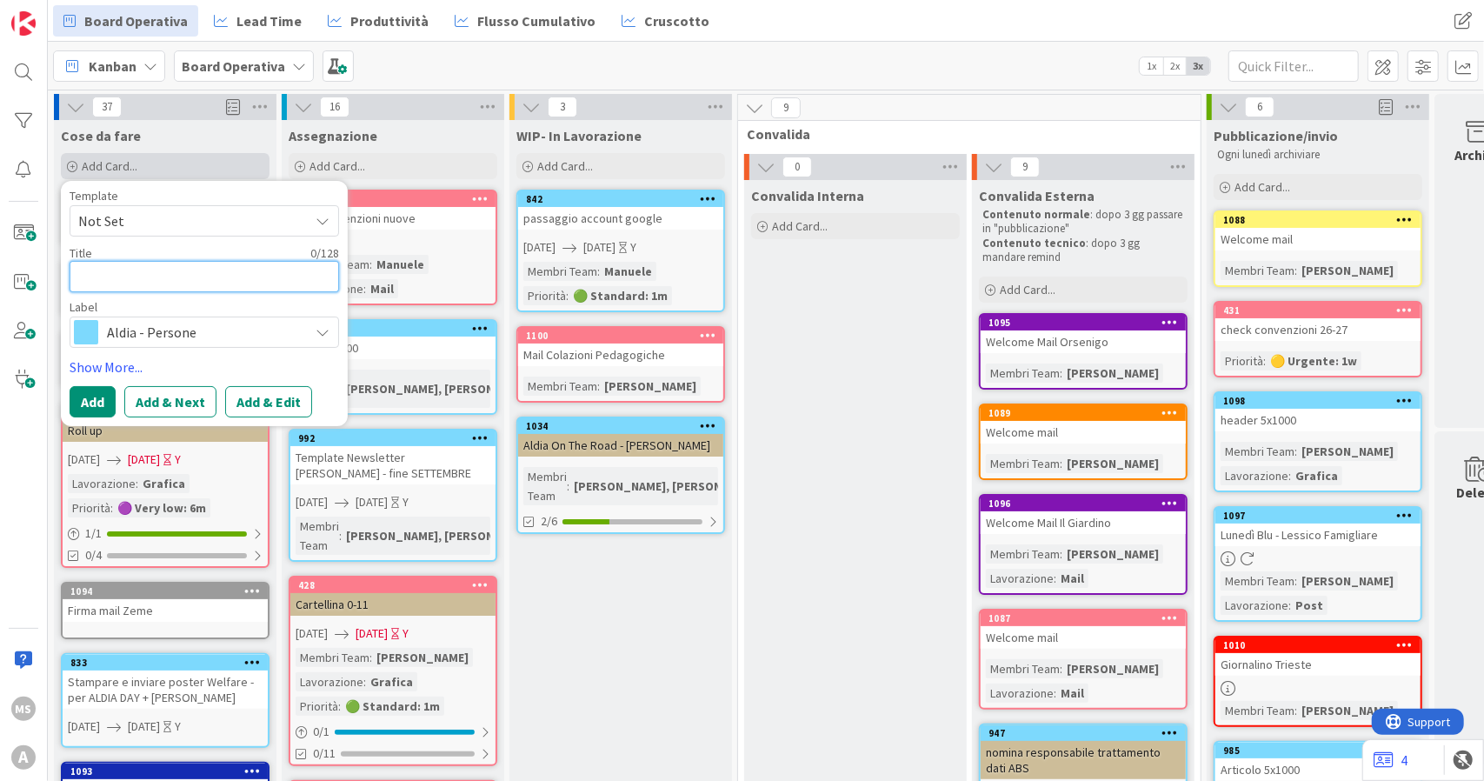
type textarea "x"
type textarea "H"
type textarea "x"
type textarea "He"
type textarea "x"
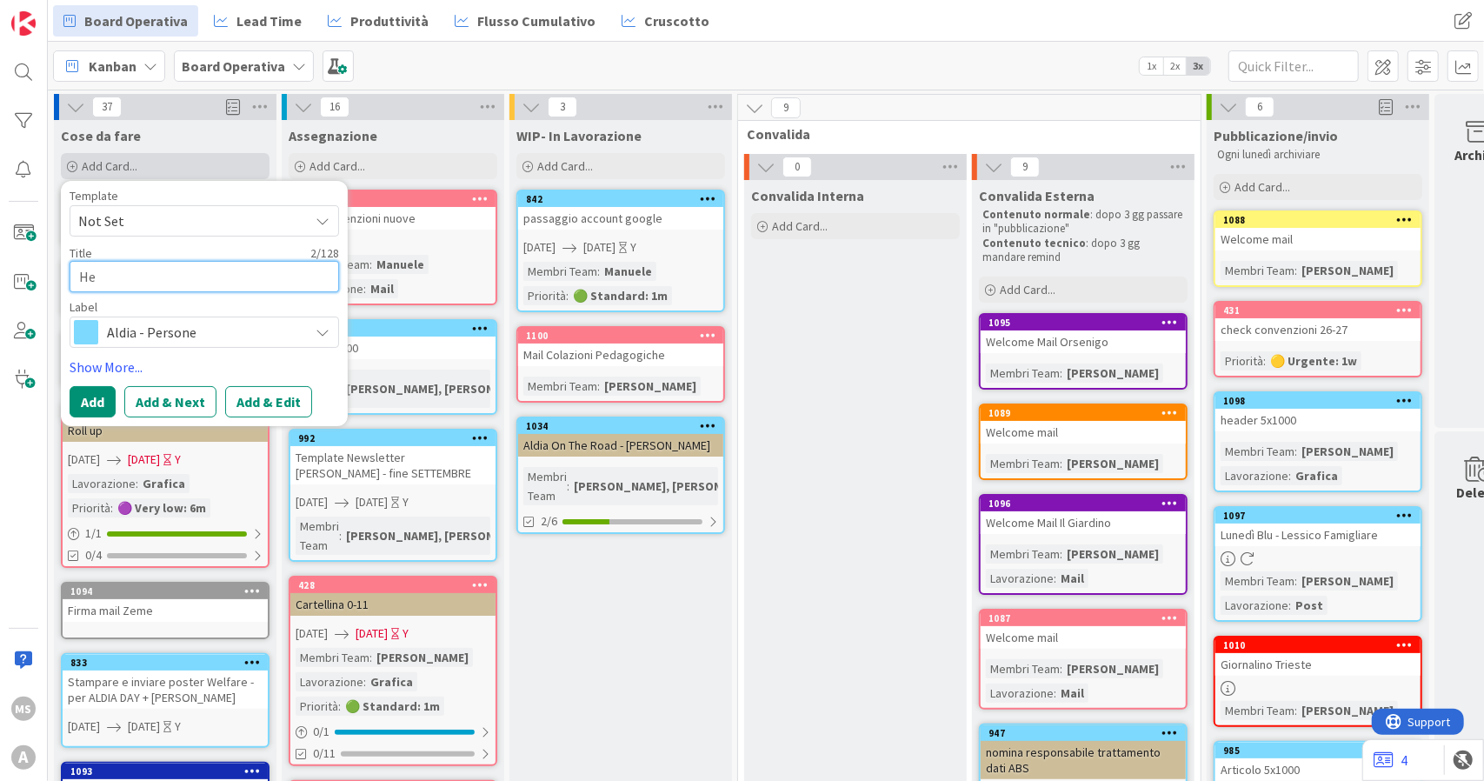
type textarea "H"
type textarea "x"
type textarea "N"
type textarea "x"
type textarea "Ne"
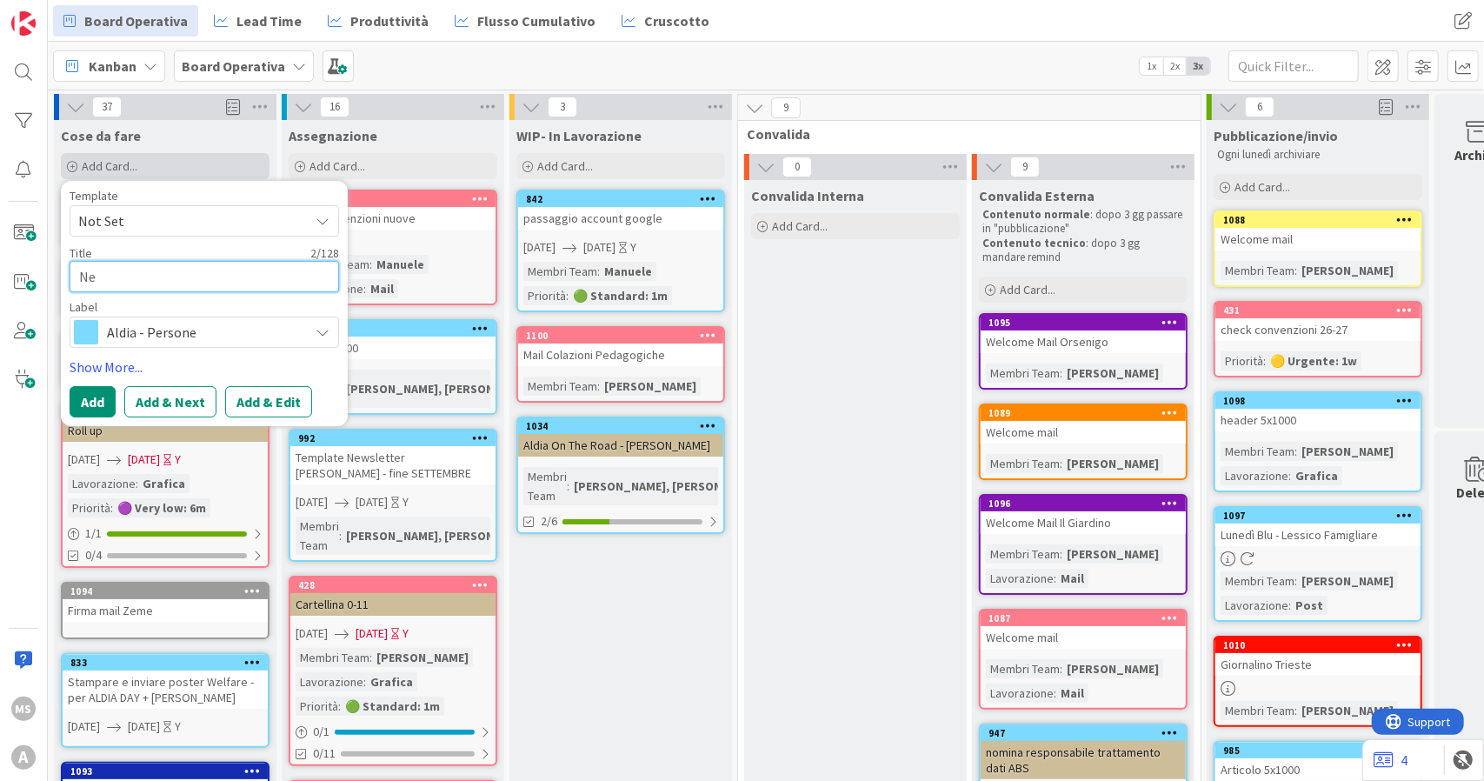
type textarea "x"
type textarea "New"
type textarea "x"
type textarea "News"
type textarea "x"
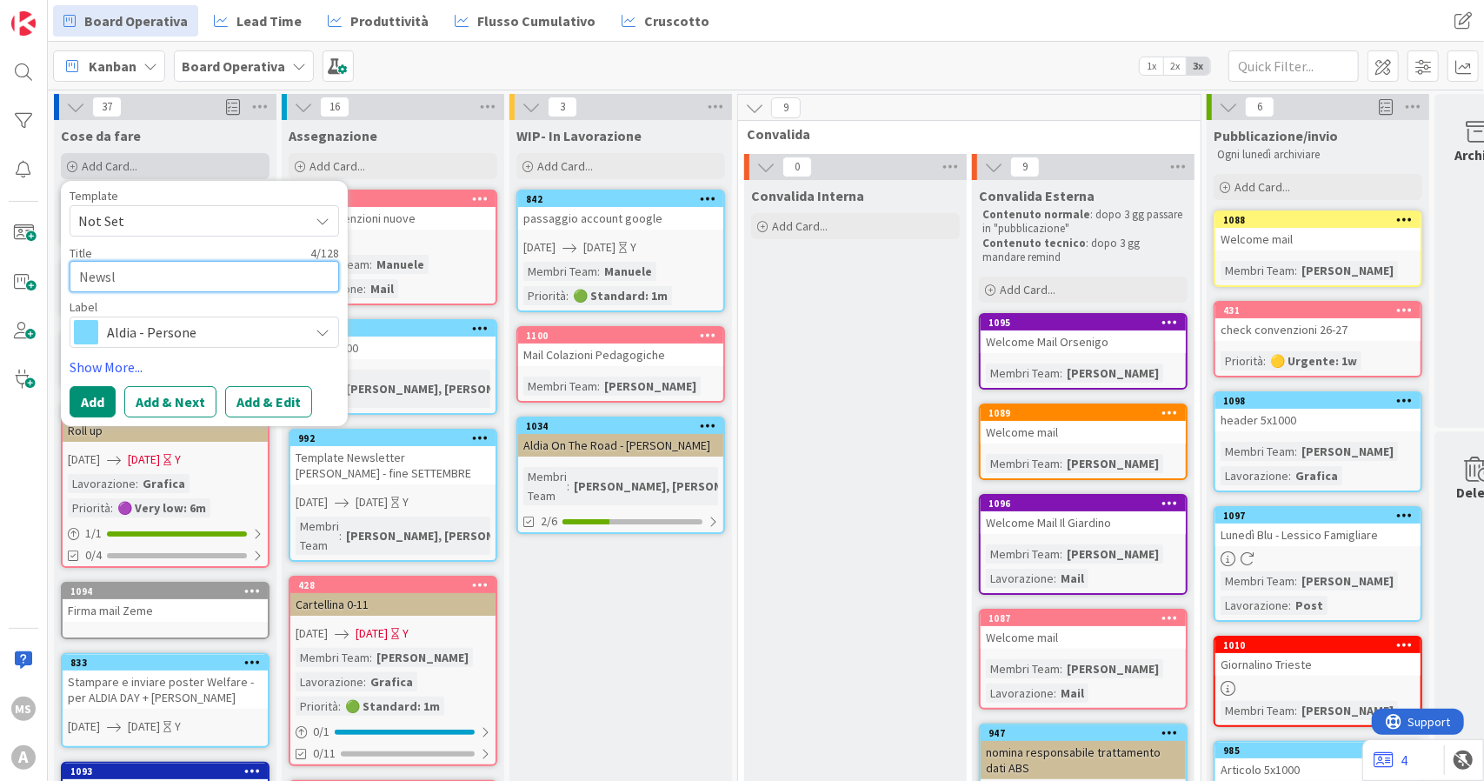
type textarea "Newsle"
type textarea "x"
type textarea "Newslet"
type textarea "x"
type textarea "Newslett"
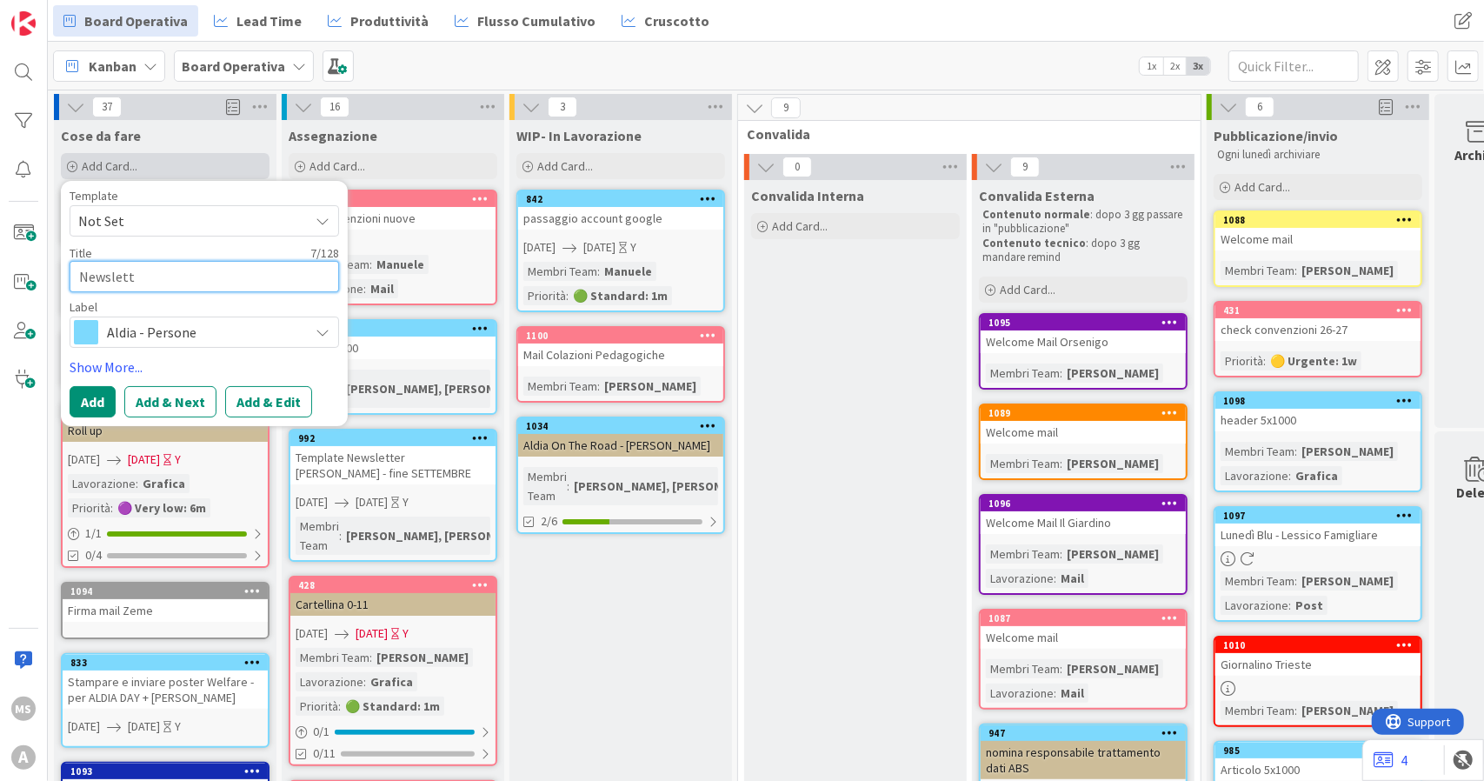
type textarea "x"
type textarea "Newslette"
type textarea "x"
type textarea "Newsletter"
type textarea "x"
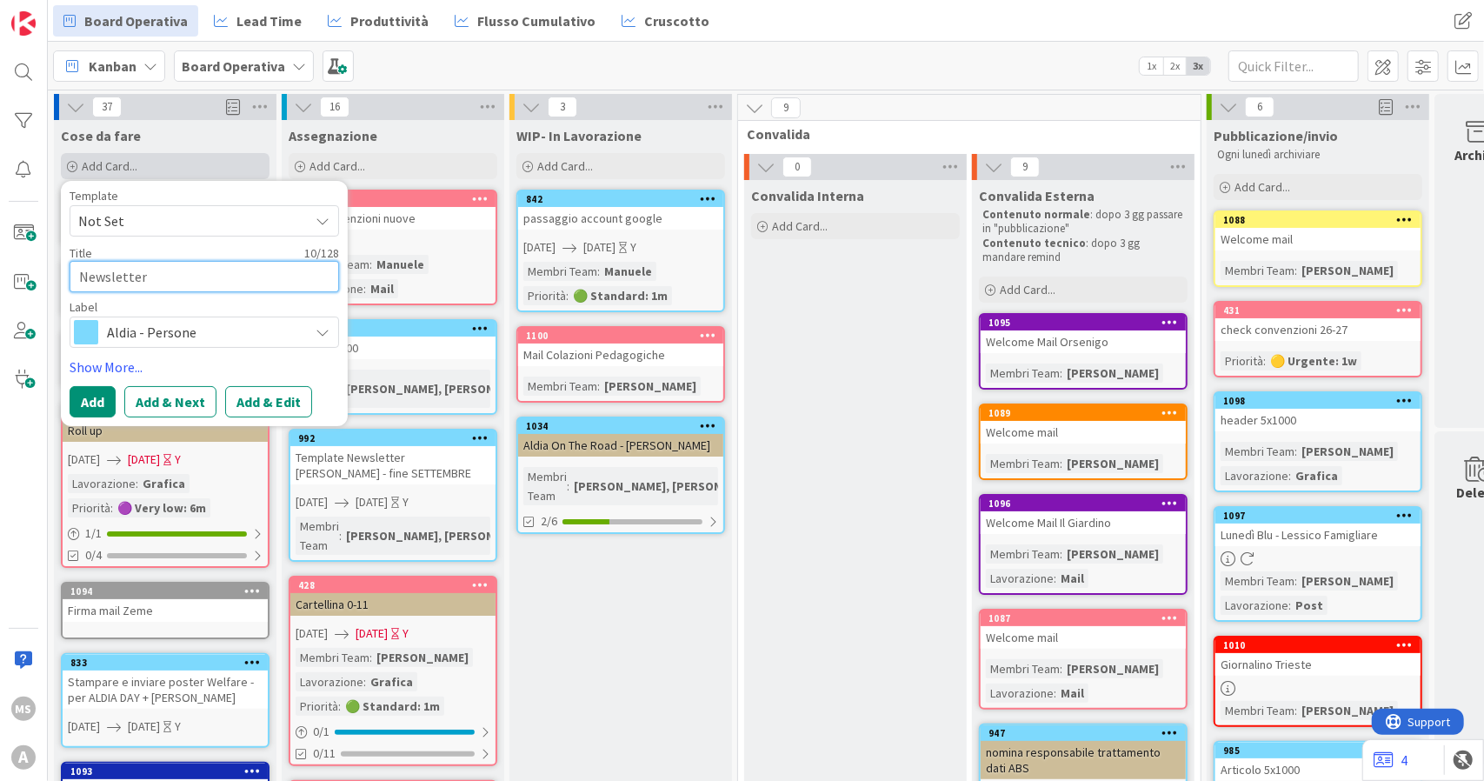
type textarea "Newsletter"
type textarea "x"
type textarea "Newsletter"
type textarea "x"
type textarea "Newsletter -"
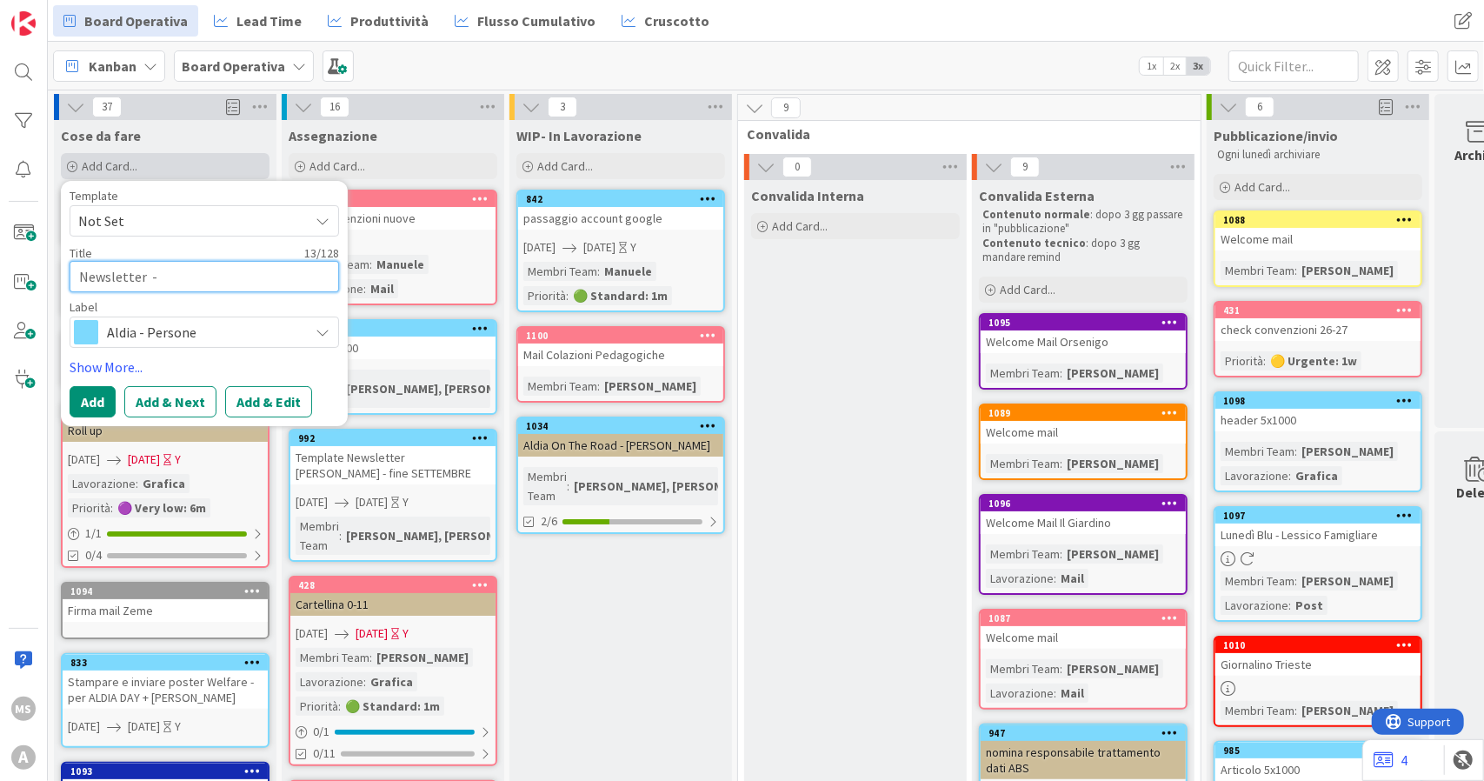
type textarea "x"
type textarea "Newsletter"
type textarea "x"
type textarea "Newsletter"
type textarea "x"
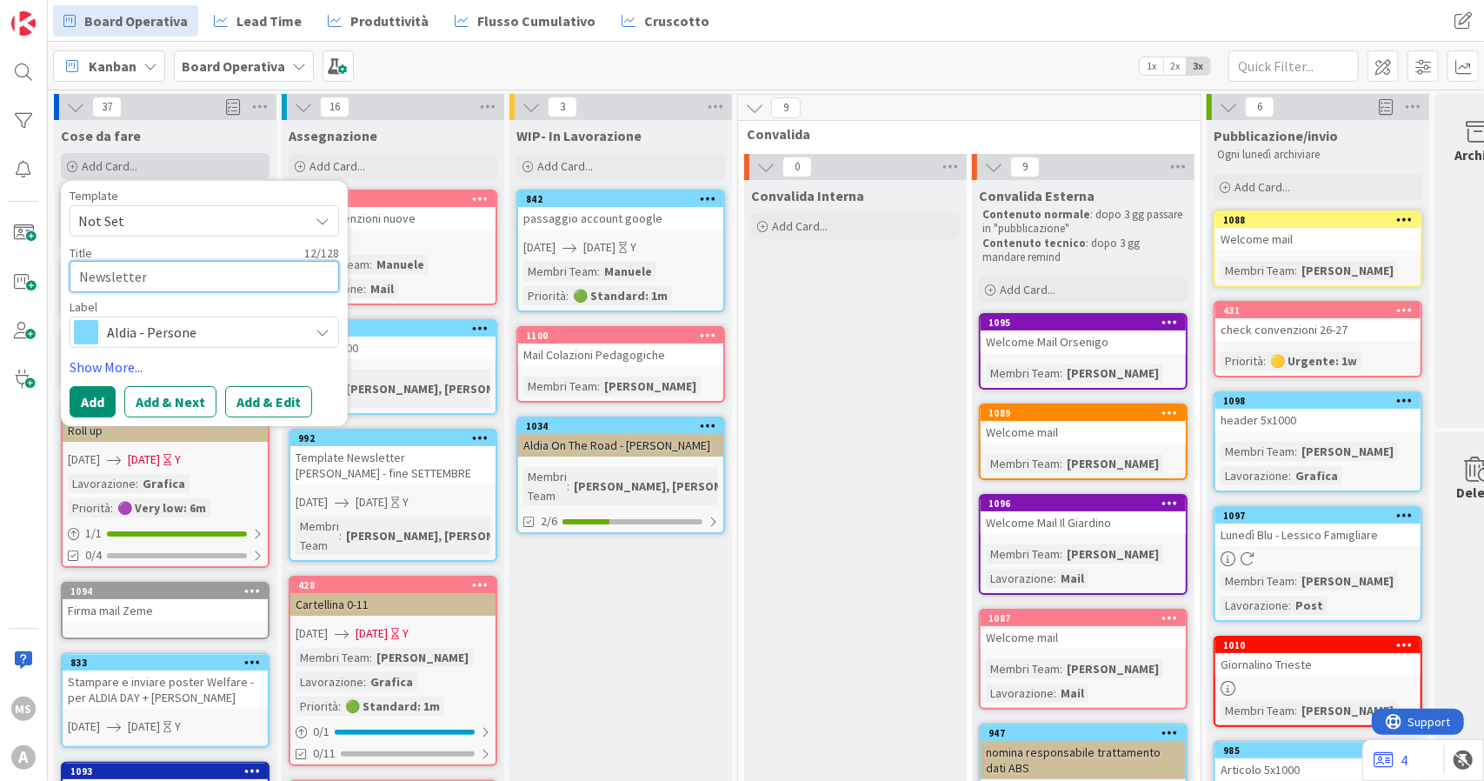
type textarea "Newsletter -"
type textarea "x"
type textarea "Newsletter -"
type textarea "x"
type textarea "Newsletter - h"
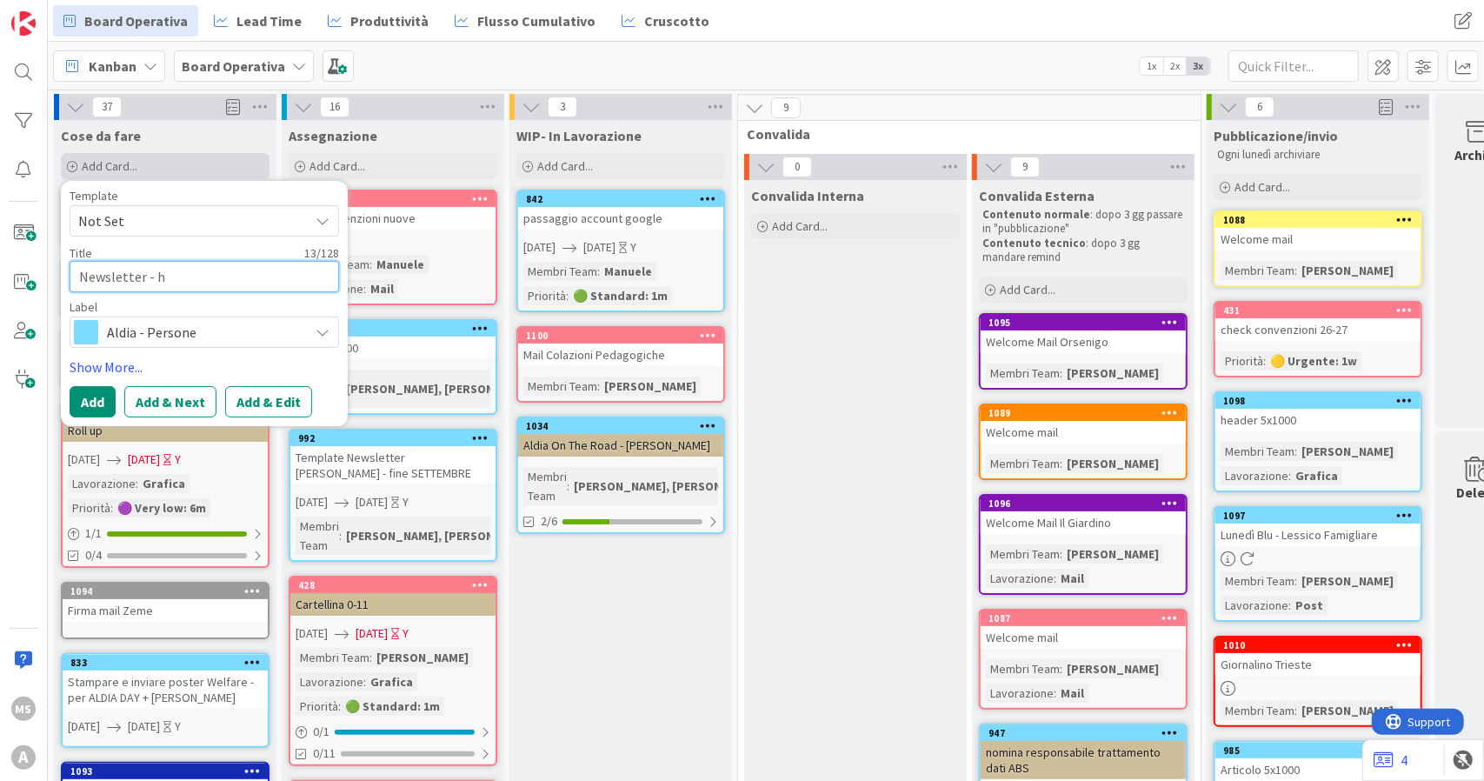
type textarea "x"
type textarea "Newsletter - he"
type textarea "x"
type textarea "Newsletter - hea"
type textarea "x"
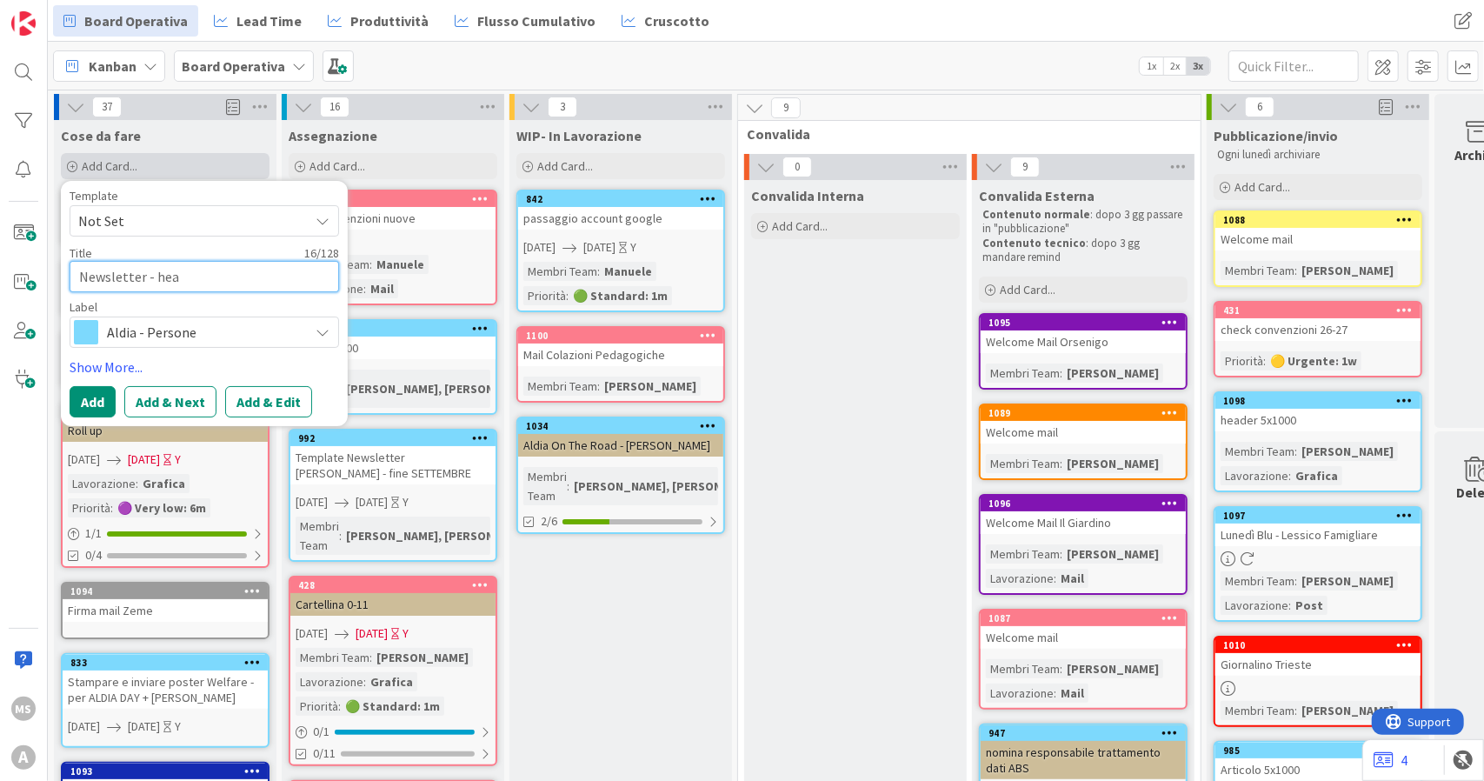
type textarea "Newsletter - head"
type textarea "x"
type textarea "Newsletter - heade"
type textarea "x"
type textarea "Newsletter - header"
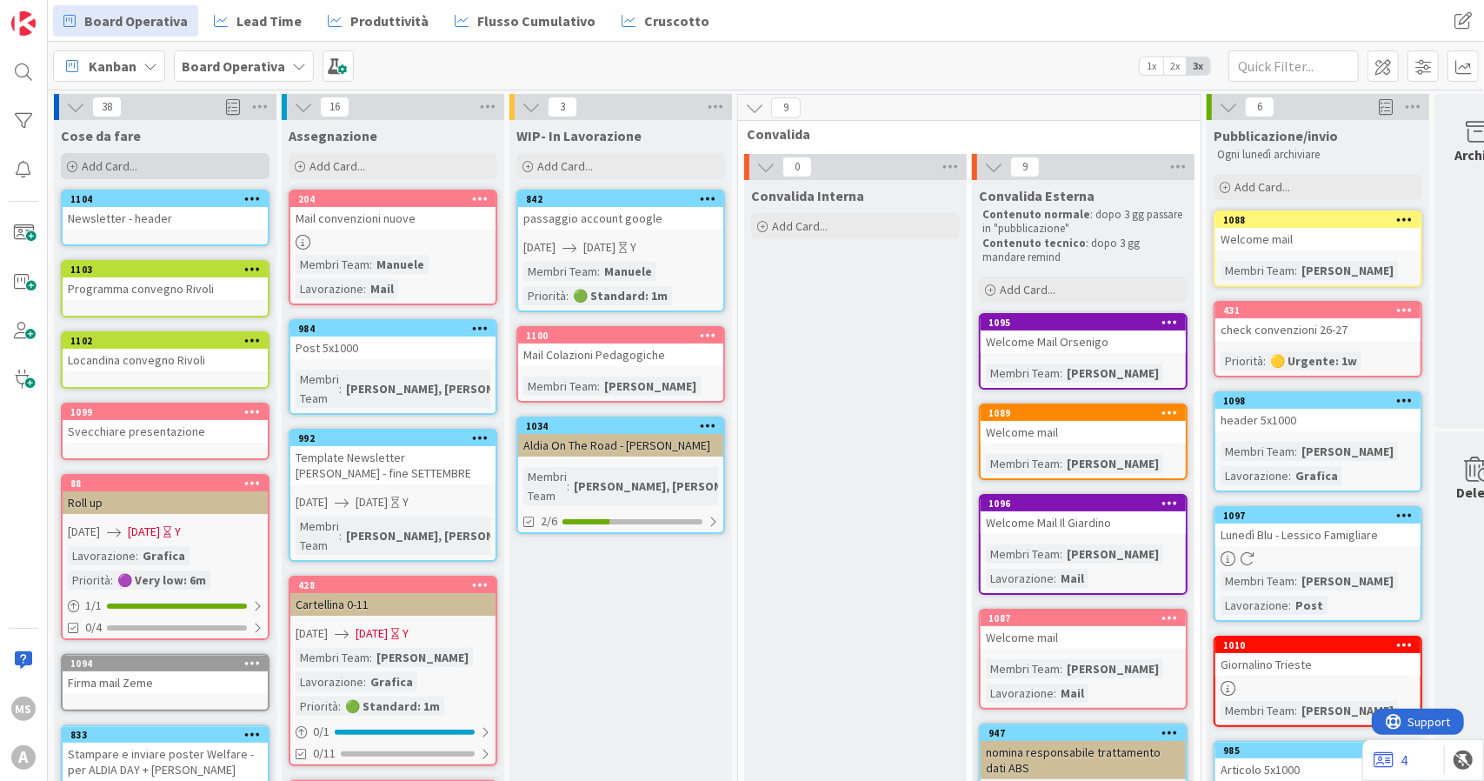
click at [83, 171] on span "Add Card..." at bounding box center [110, 166] width 56 height 16
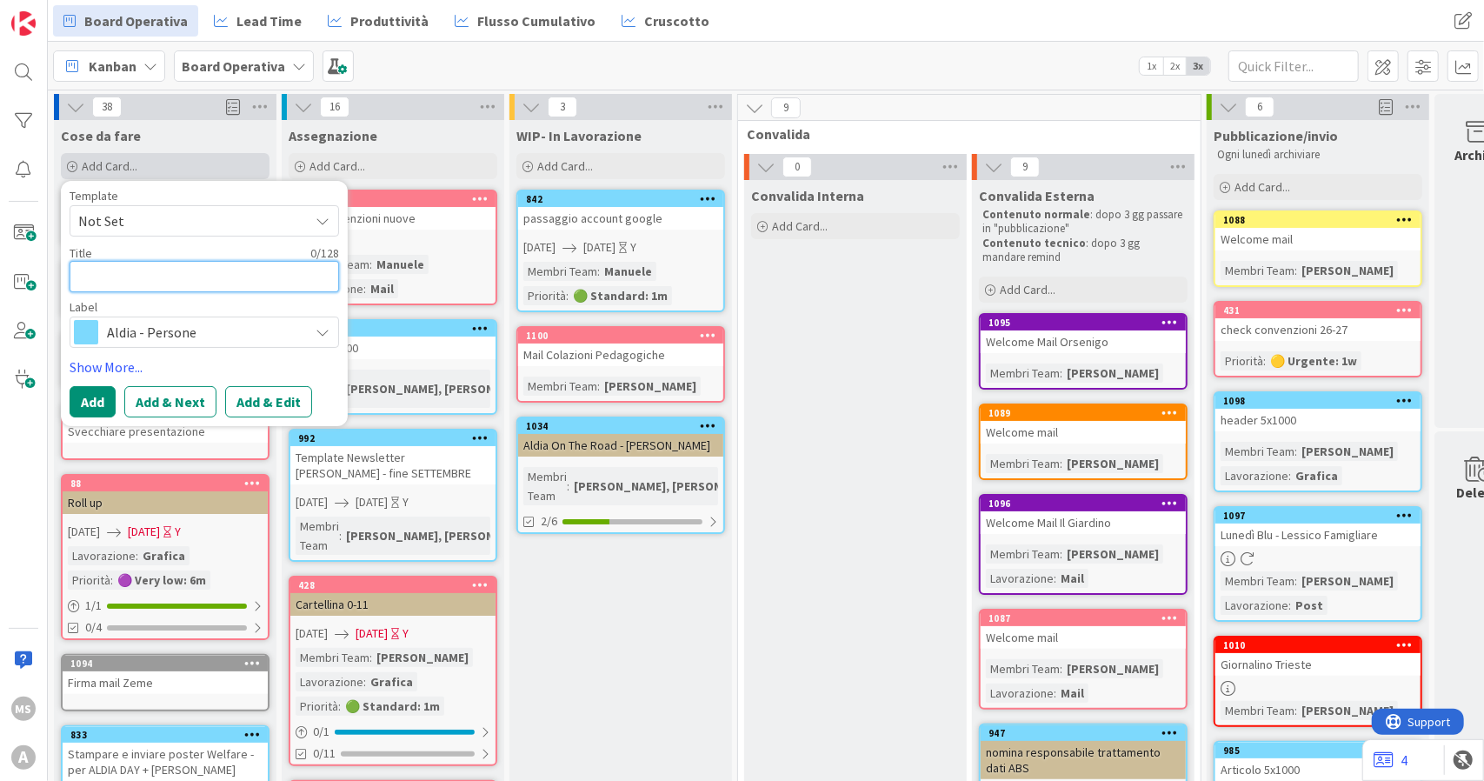
type textarea "x"
type textarea "N"
type textarea "x"
type textarea "Ne"
type textarea "x"
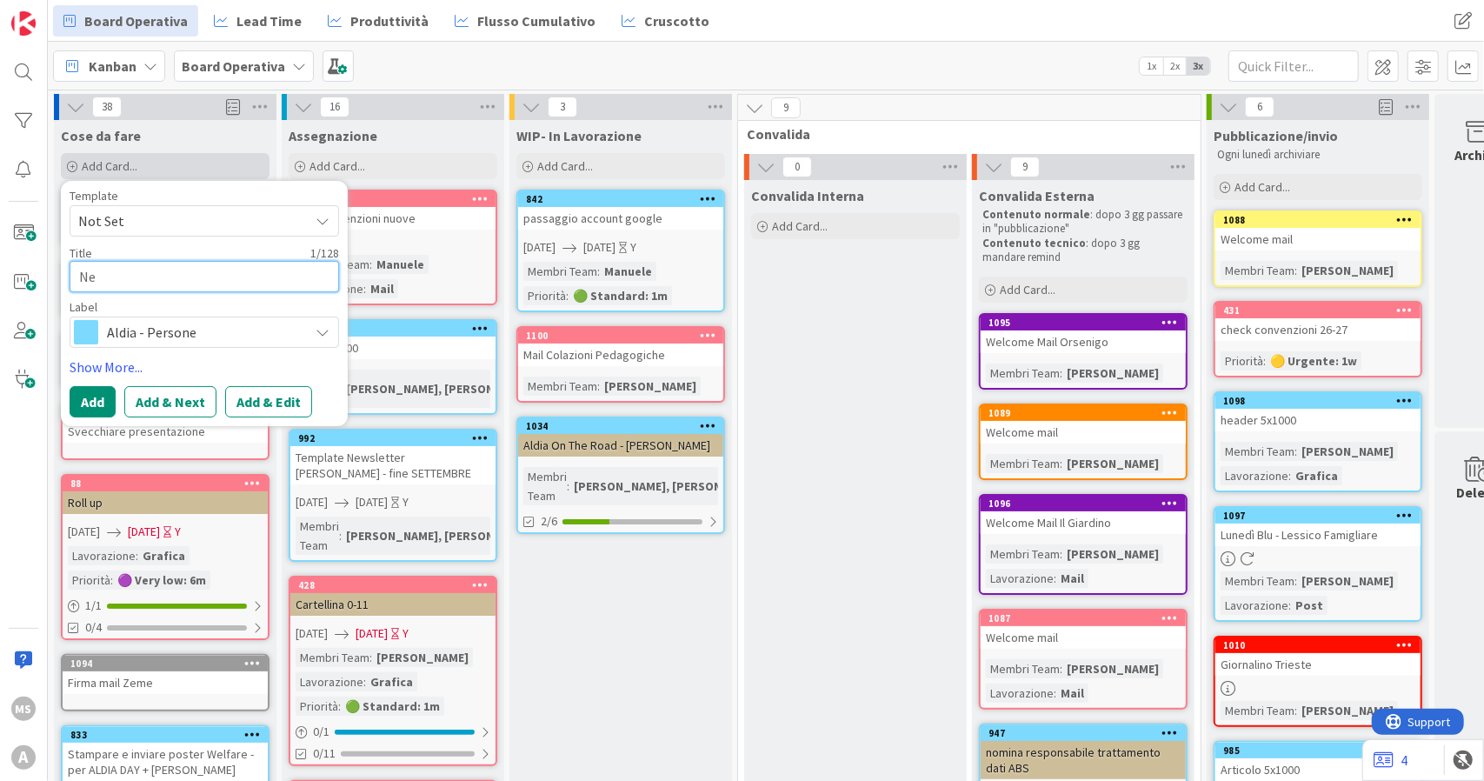
type textarea "New"
type textarea "x"
type textarea "News"
type textarea "x"
type textarea "Newsl"
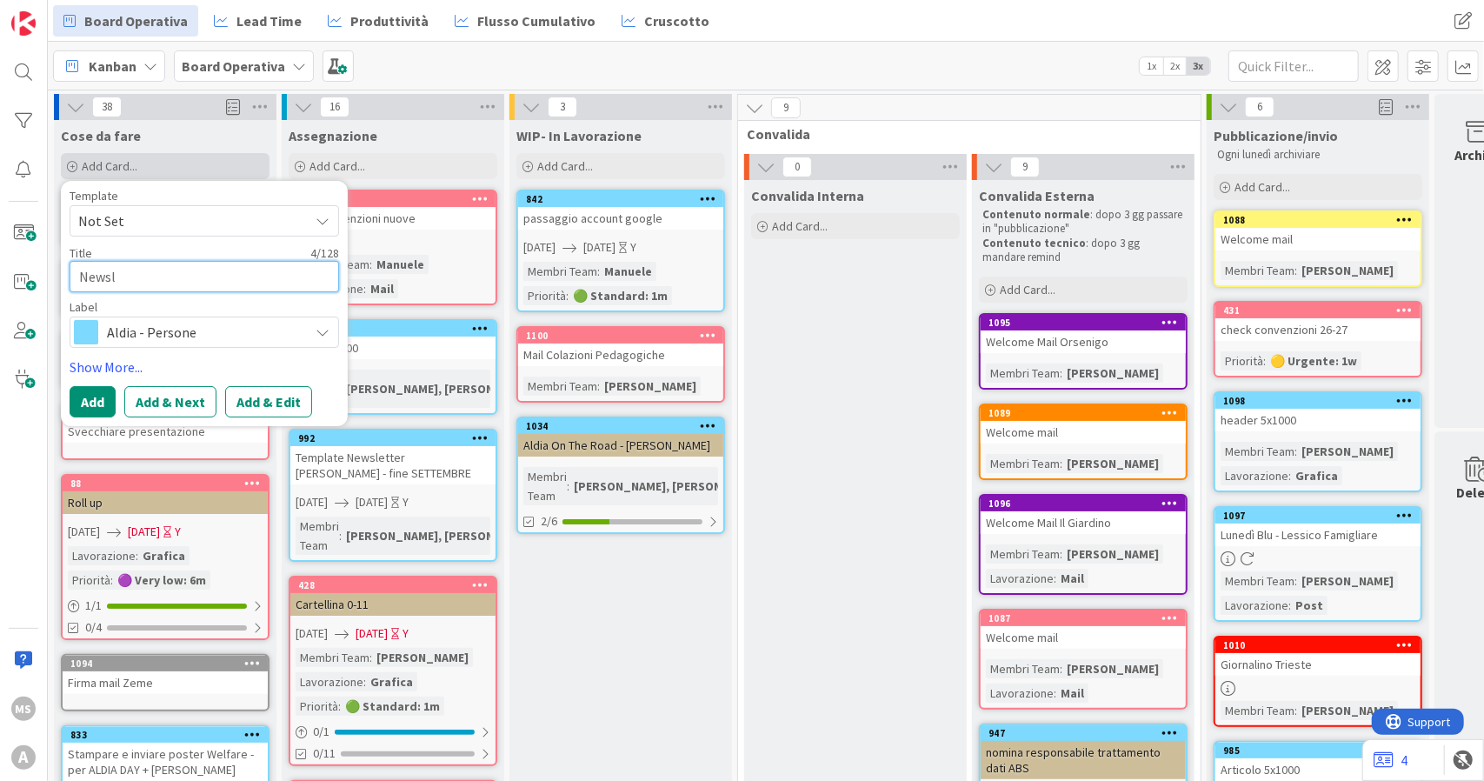
type textarea "x"
type textarea "Newsle"
type textarea "x"
type textarea "Newslet"
type textarea "x"
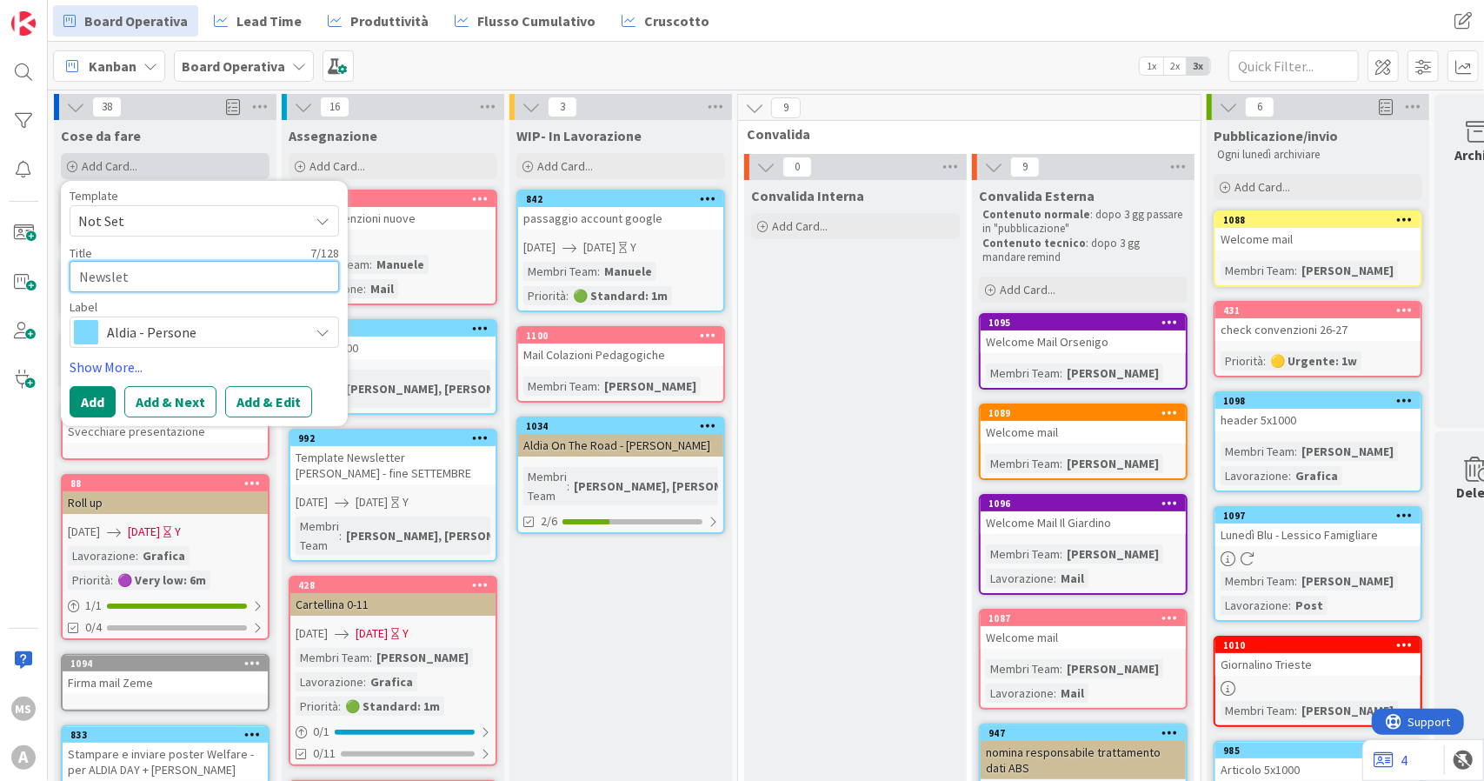
type textarea "Newslett"
type textarea "x"
type textarea "Newslette"
type textarea "x"
type textarea "Newsletter"
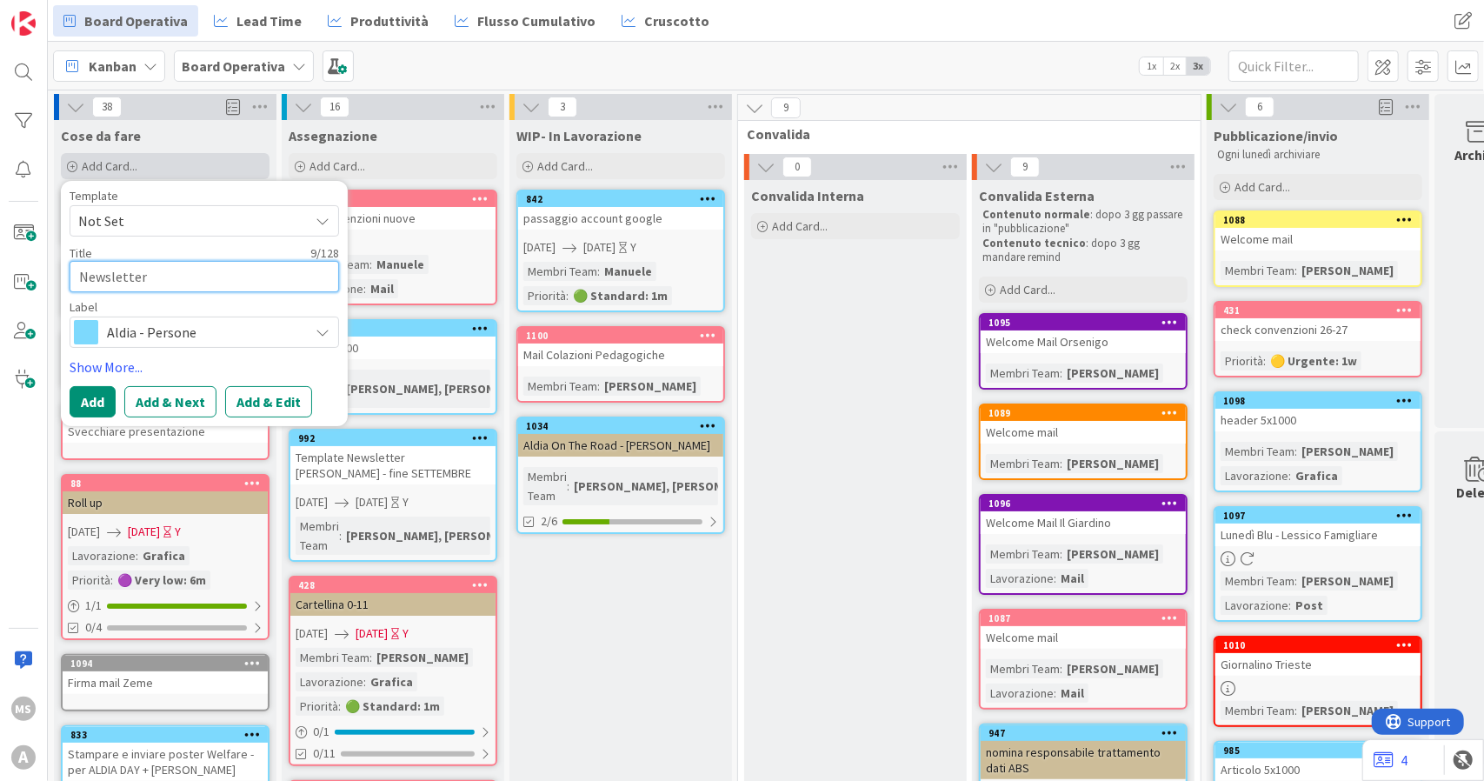
type textarea "x"
type textarea "Newsletter"
type textarea "x"
type textarea "Newsletter -"
type textarea "x"
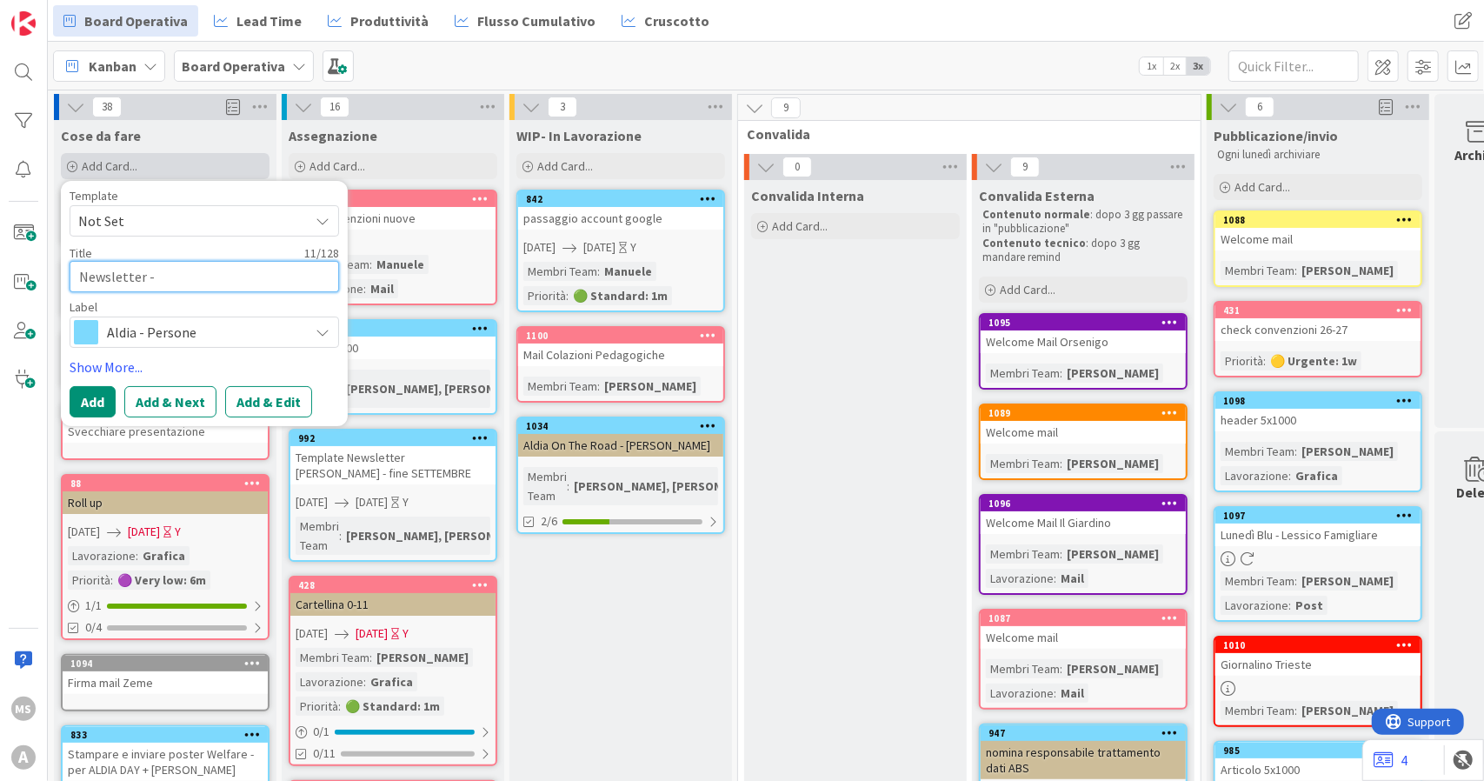
type textarea "Newsletter -"
type textarea "x"
type textarea "Newsletter - c"
type textarea "x"
type textarea "Newsletter - co"
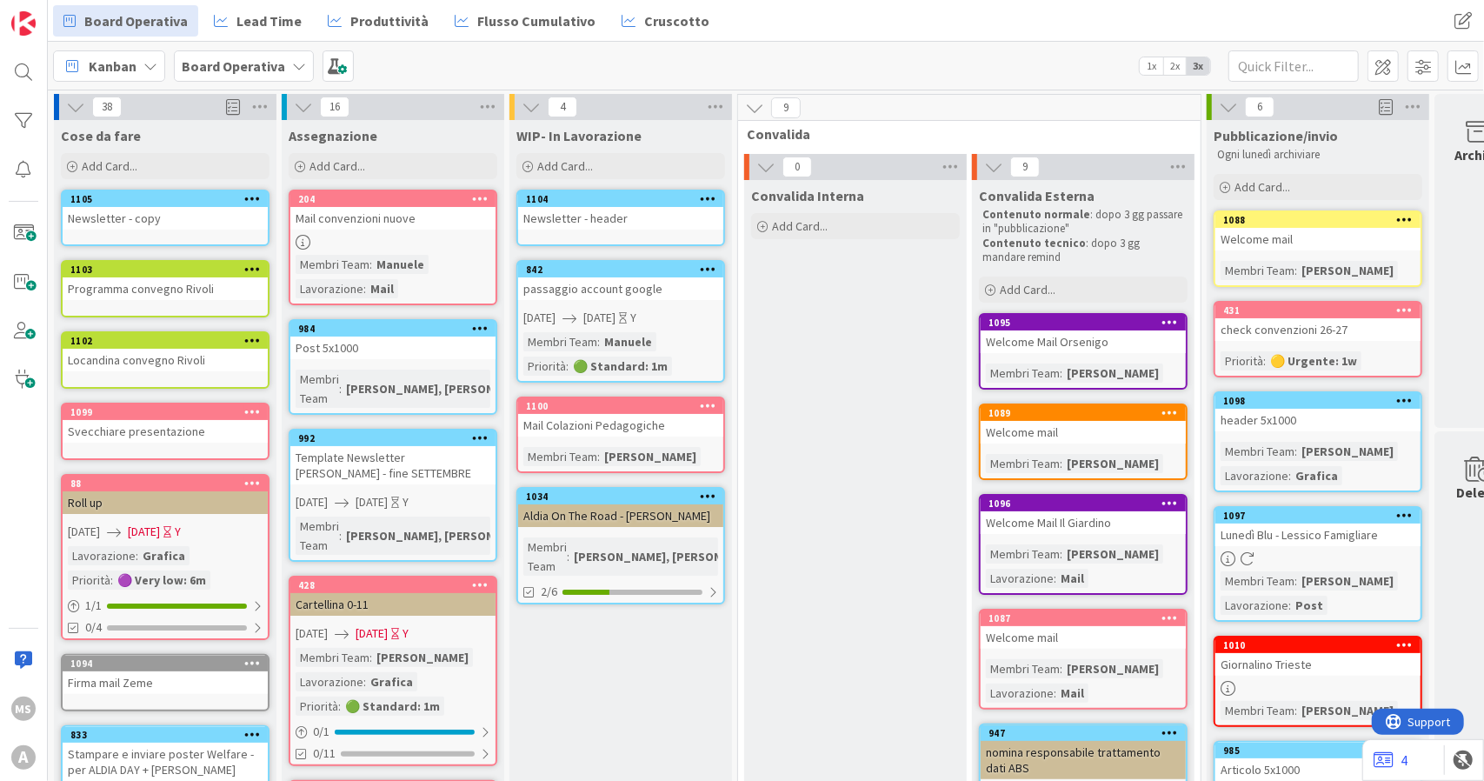
click at [610, 216] on div "Newsletter - header" at bounding box center [620, 218] width 205 height 23
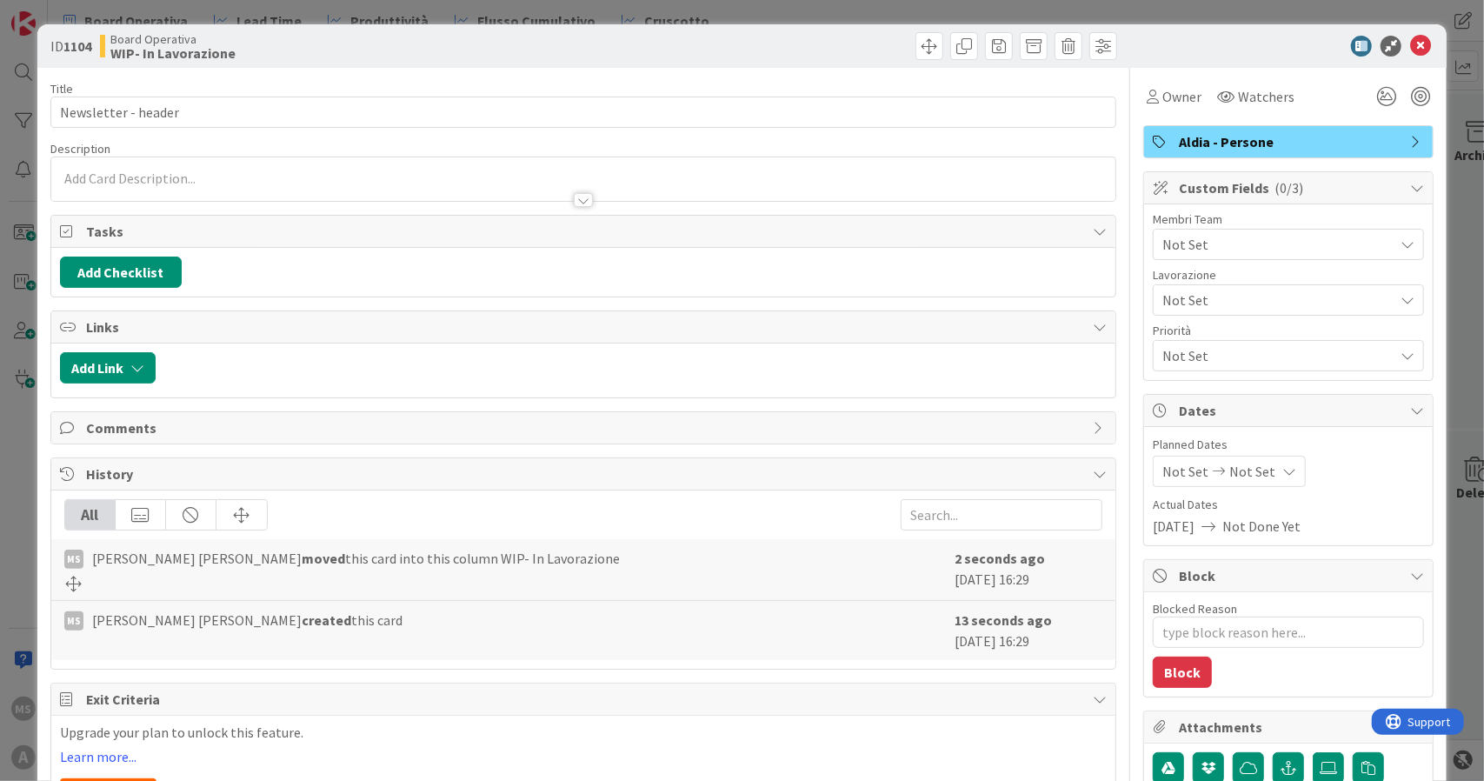
click at [1215, 248] on span "Not Set" at bounding box center [1277, 244] width 231 height 21
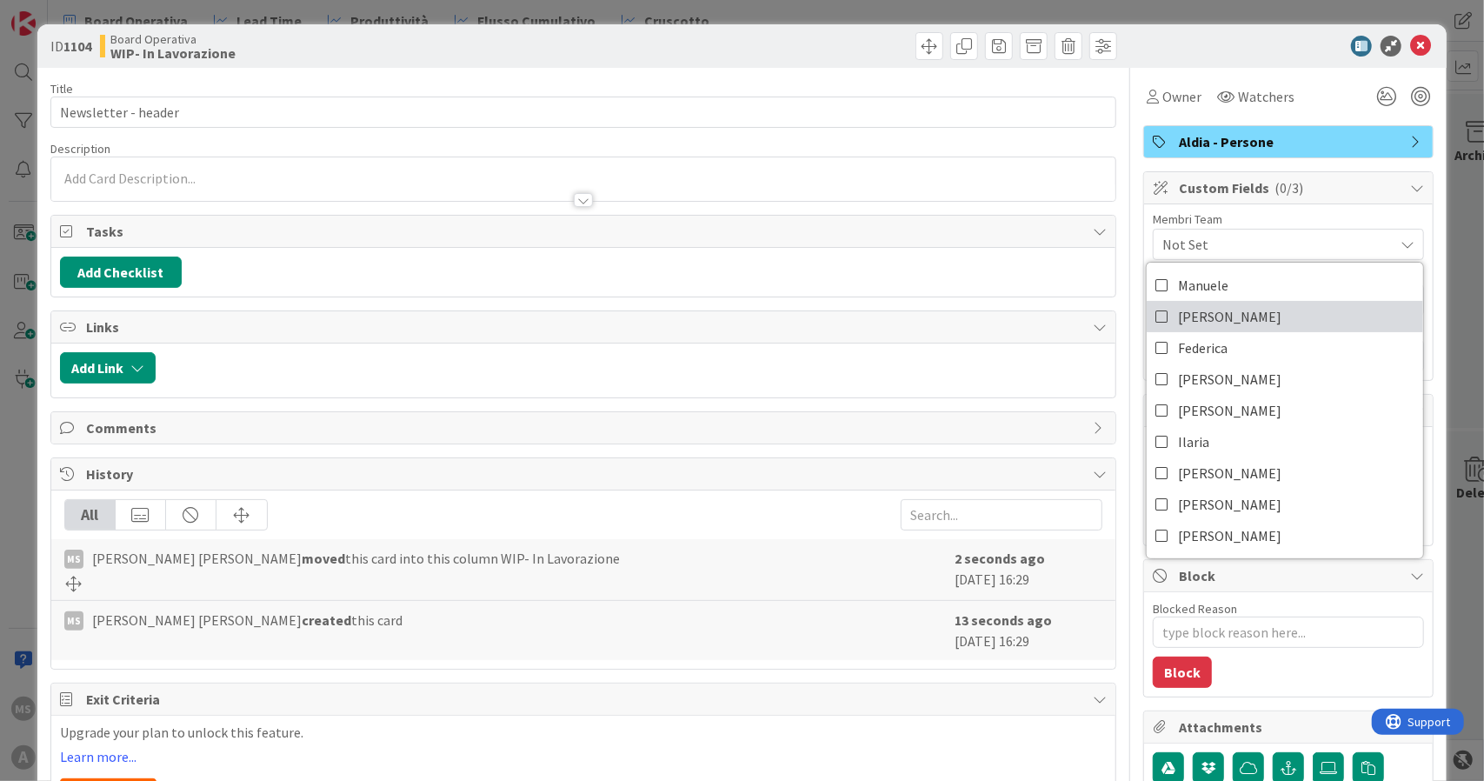
click at [1217, 302] on link "[PERSON_NAME]" at bounding box center [1285, 316] width 276 height 31
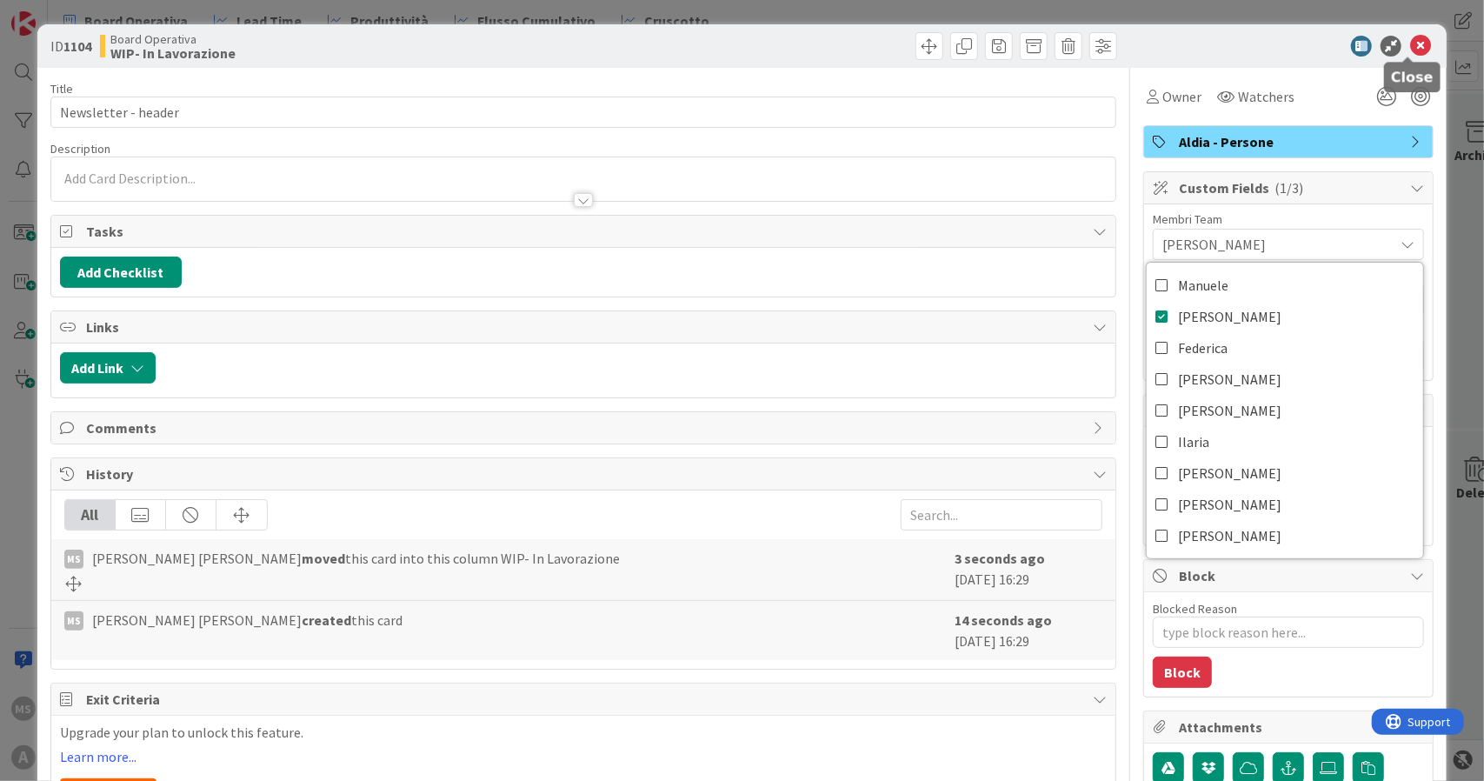
click at [1410, 43] on icon at bounding box center [1420, 46] width 21 height 21
